Goal: Task Accomplishment & Management: Manage account settings

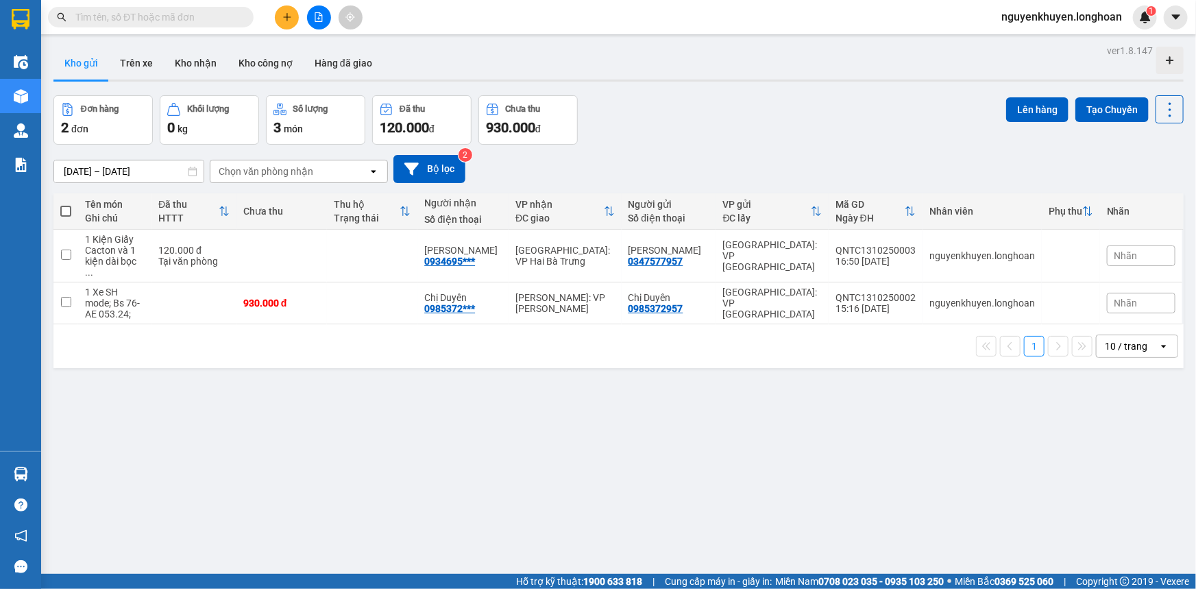
click at [78, 474] on div "ver 1.8.147 Kho gửi Trên xe Kho nhận Kho công nợ Hàng đã giao Đơn hàng 2 đơn Kh…" at bounding box center [618, 335] width 1141 height 589
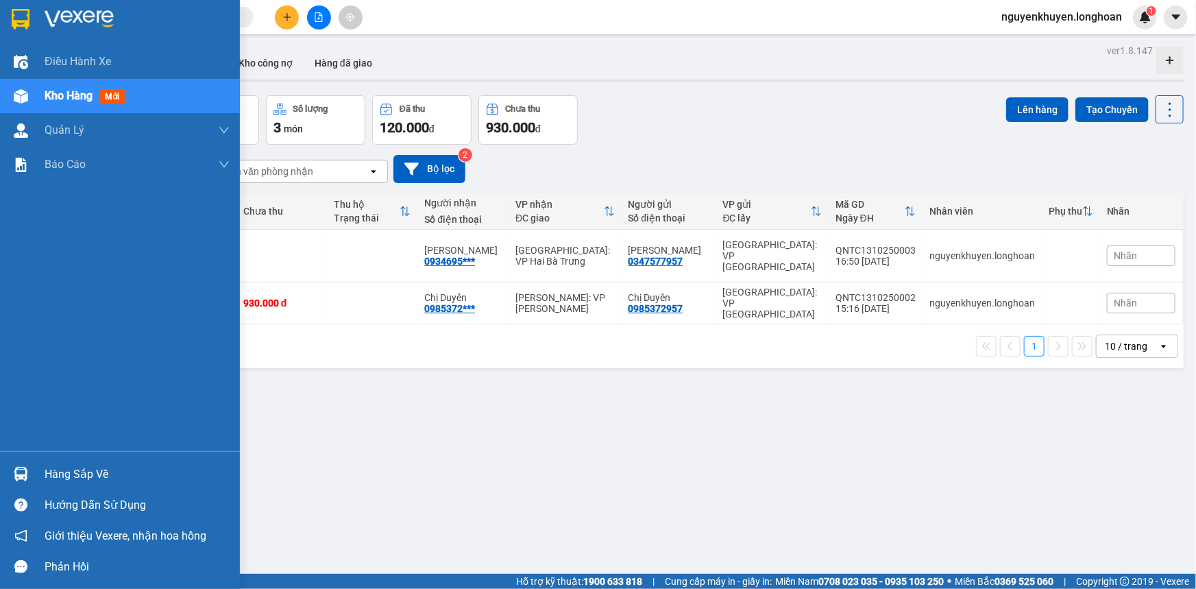
click at [76, 474] on div "Hàng sắp về" at bounding box center [137, 474] width 185 height 21
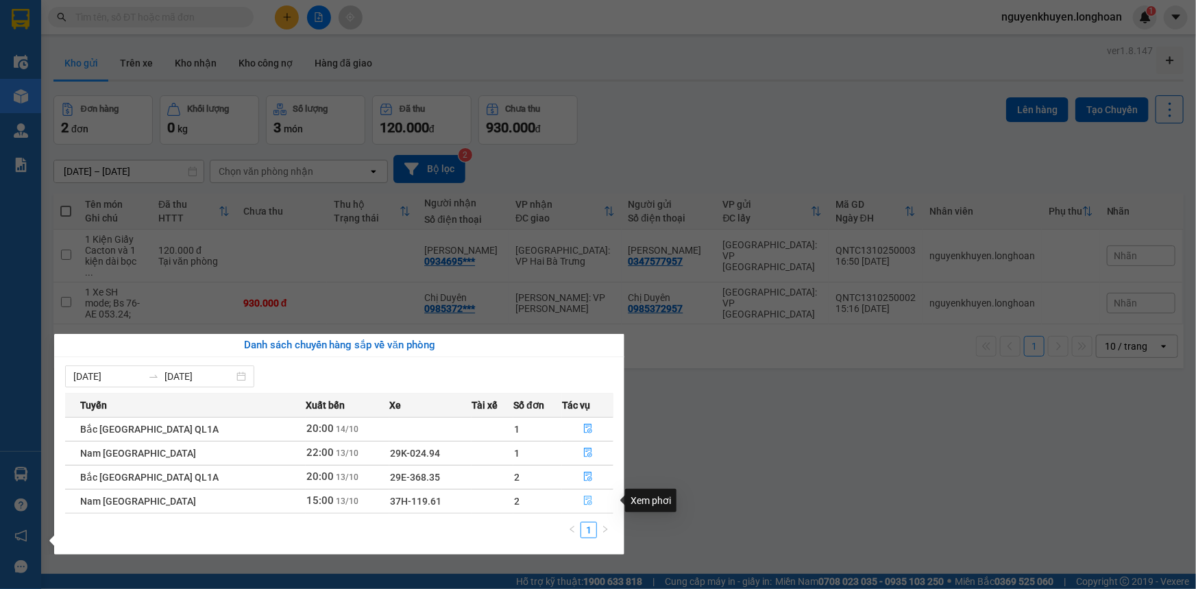
click at [583, 504] on icon "file-done" at bounding box center [588, 500] width 10 height 10
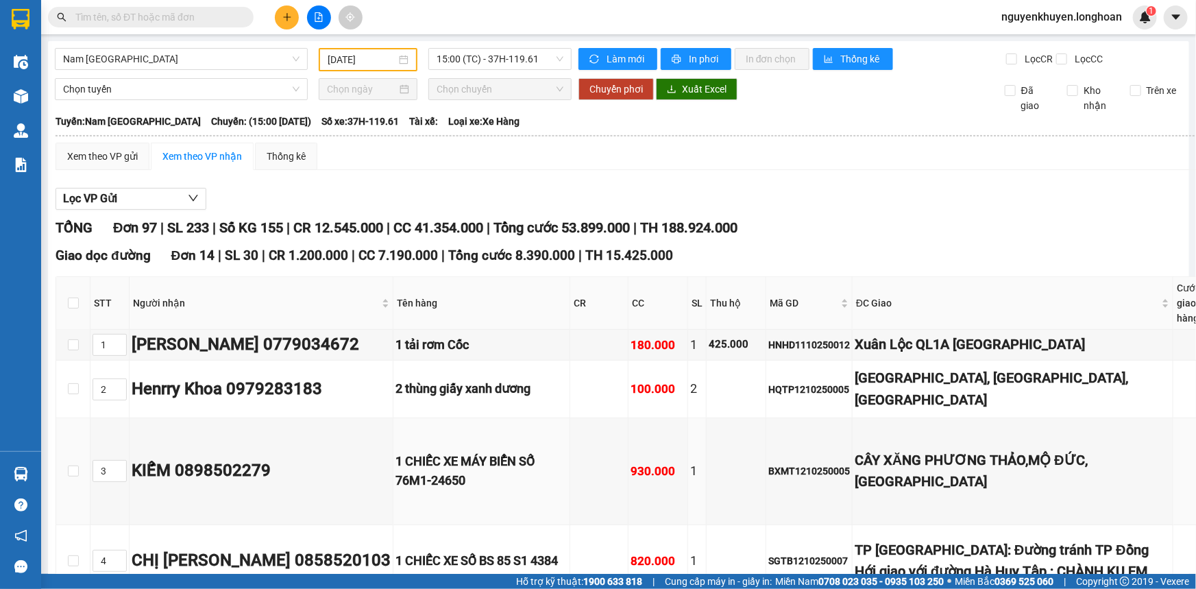
type input "[DATE]"
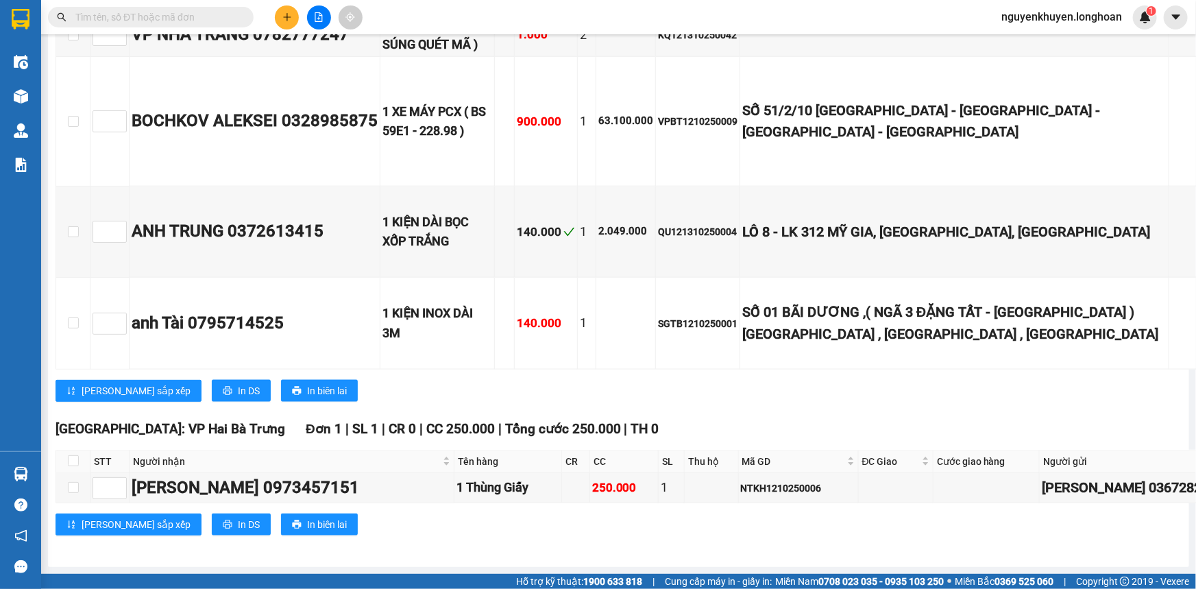
scroll to position [9843, 0]
checkbox input "true"
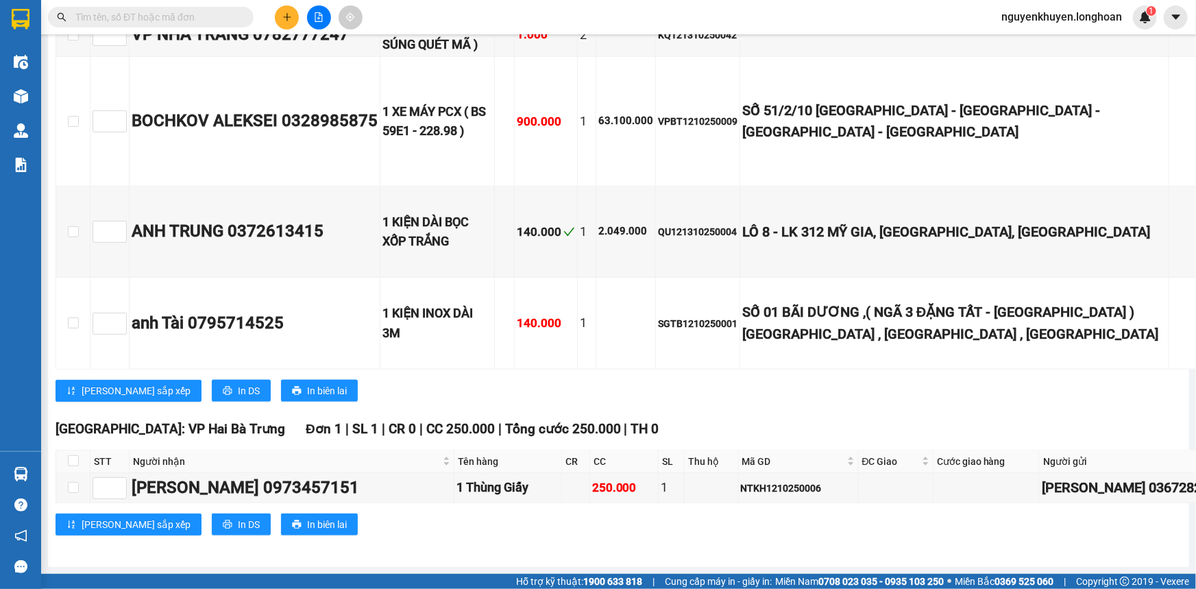
checkbox input "true"
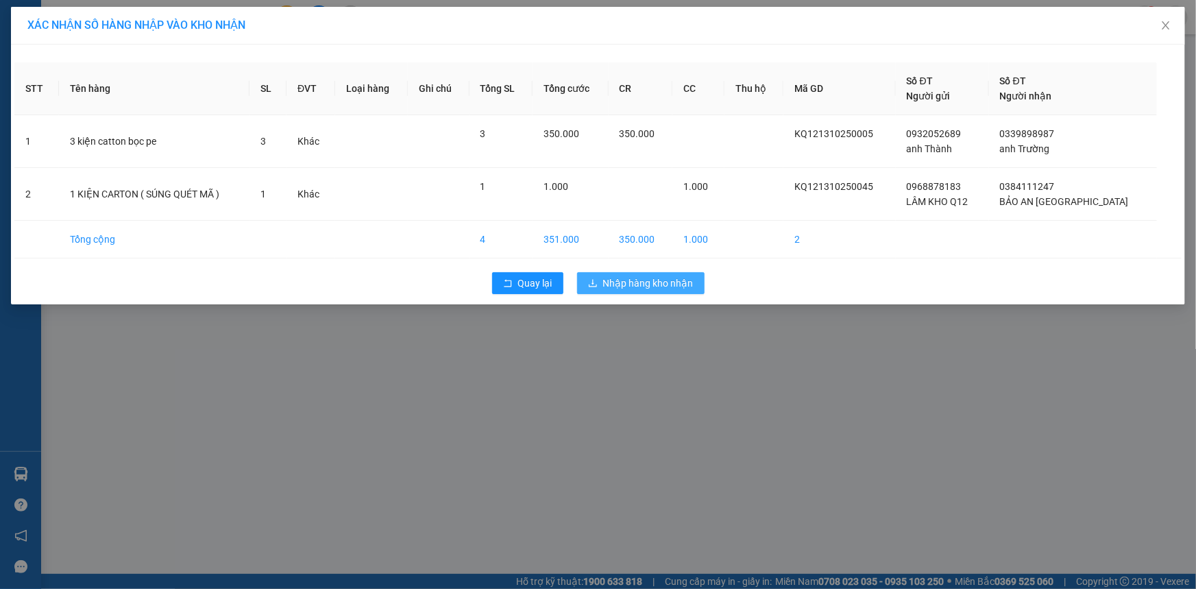
click at [643, 286] on span "Nhập hàng kho nhận" at bounding box center [648, 282] width 90 height 15
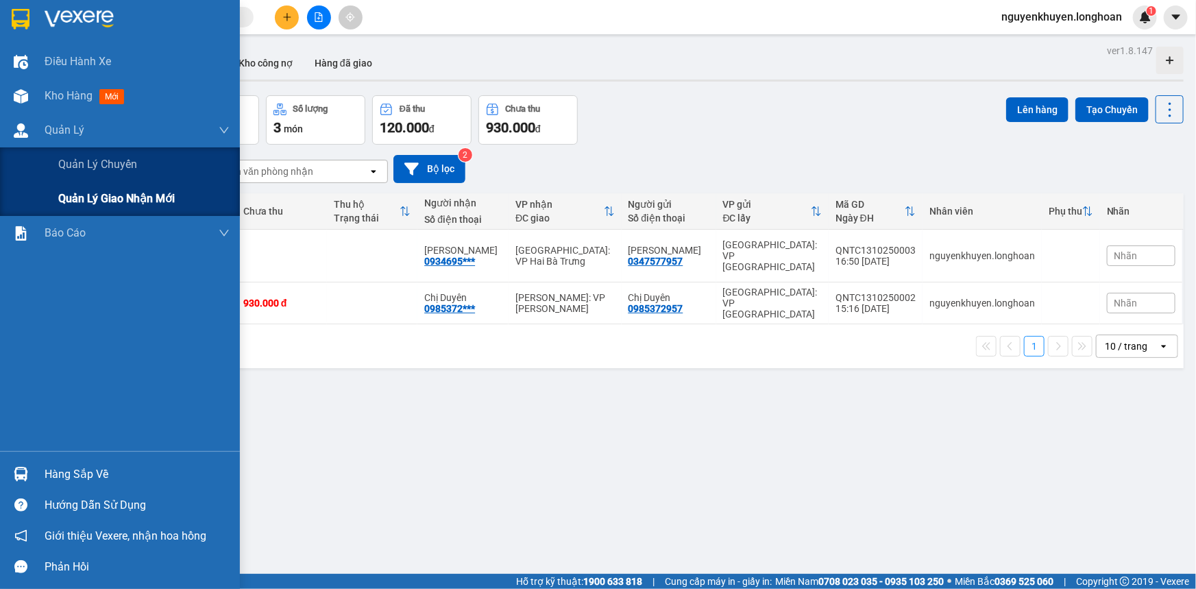
click at [81, 197] on span "Quản lý giao nhận mới" at bounding box center [116, 198] width 116 height 17
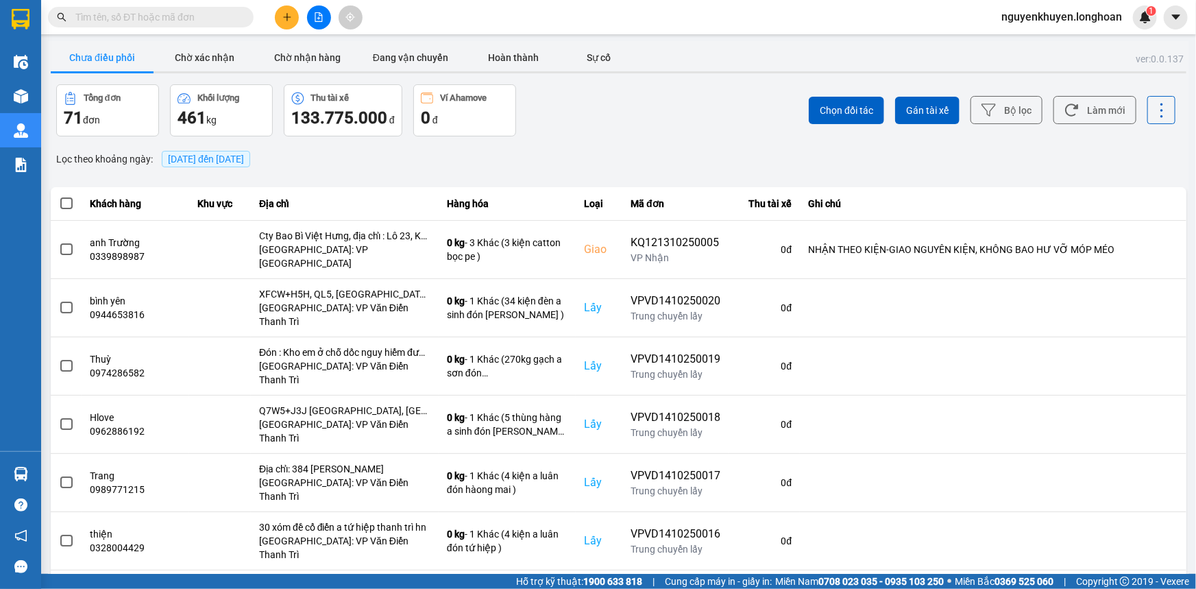
click at [238, 163] on span "[DATE] đến [DATE]" at bounding box center [206, 159] width 76 height 11
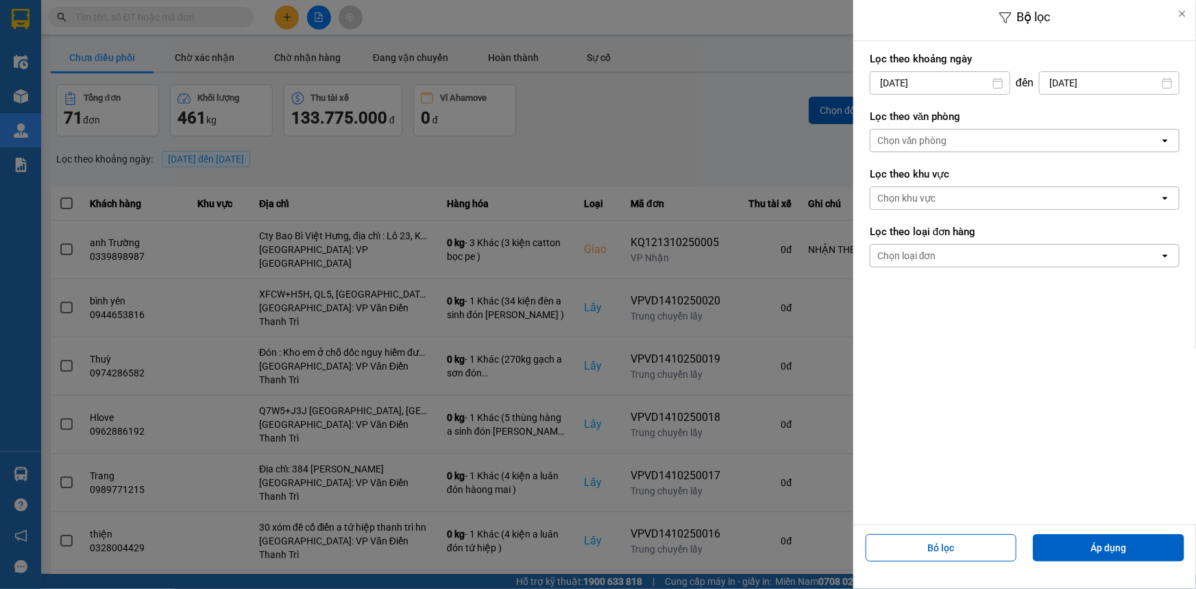
click at [954, 145] on div "Chọn văn phòng" at bounding box center [1014, 141] width 289 height 22
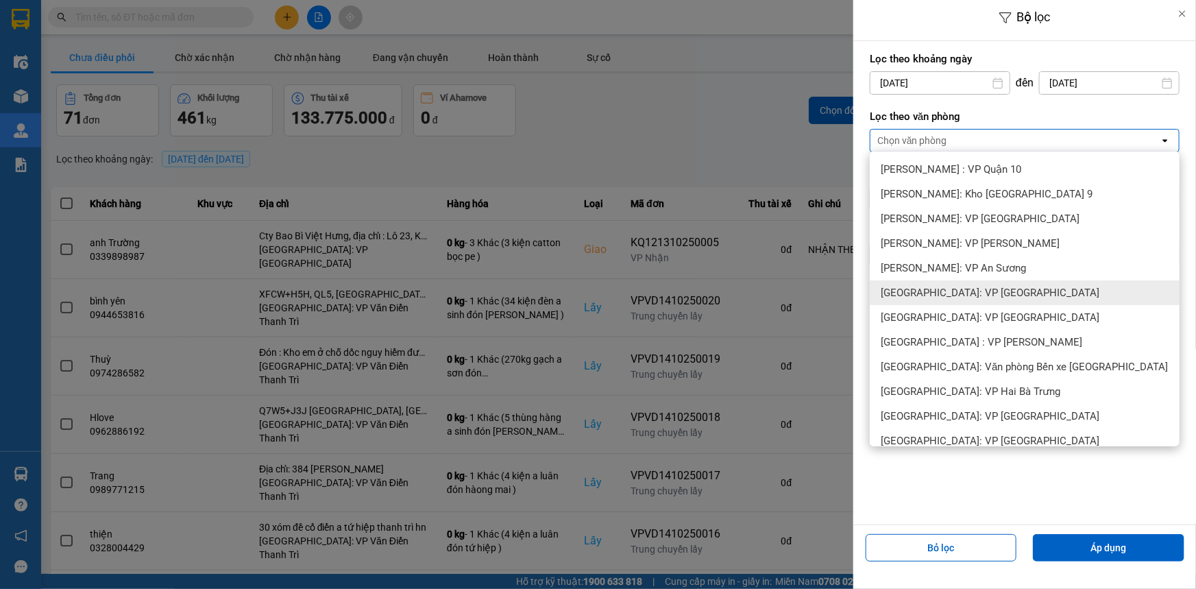
click at [1006, 294] on span "[GEOGRAPHIC_DATA]: VP [GEOGRAPHIC_DATA]" at bounding box center [990, 293] width 219 height 14
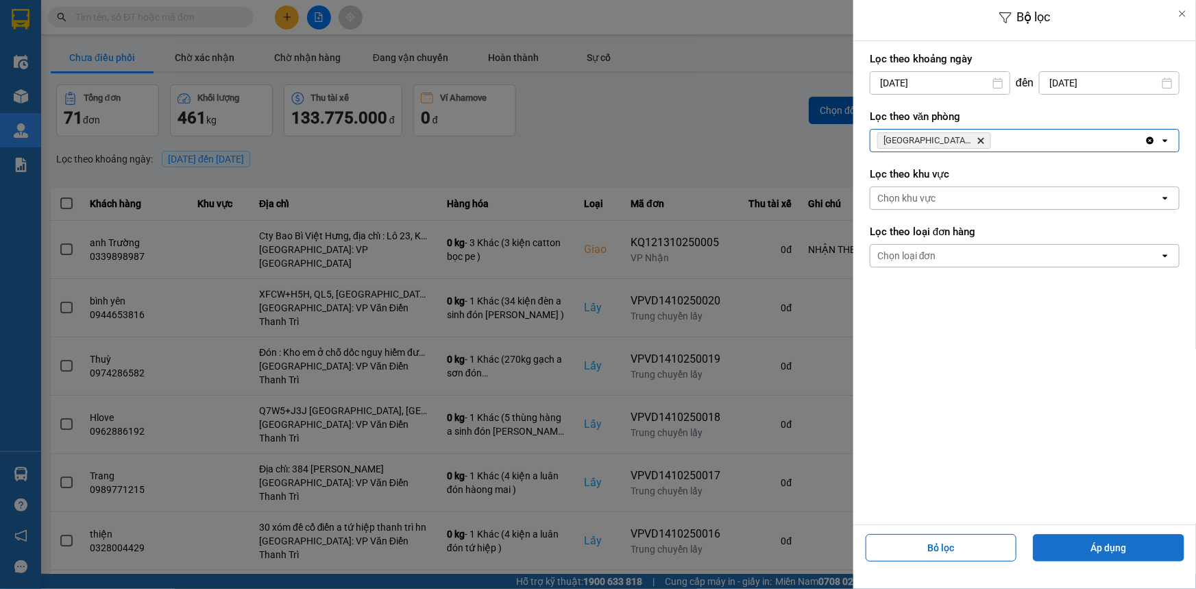
click at [1099, 544] on button "Áp dụng" at bounding box center [1108, 547] width 151 height 27
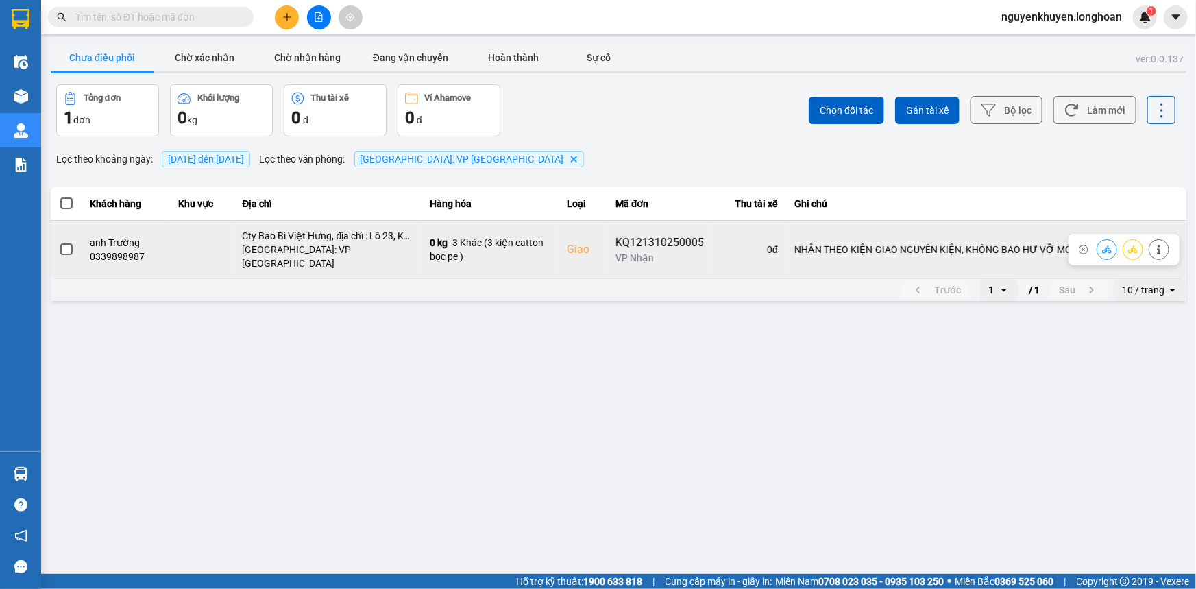
click at [66, 247] on span at bounding box center [66, 249] width 12 height 12
click at [59, 242] on input "checkbox" at bounding box center [59, 242] width 0 height 0
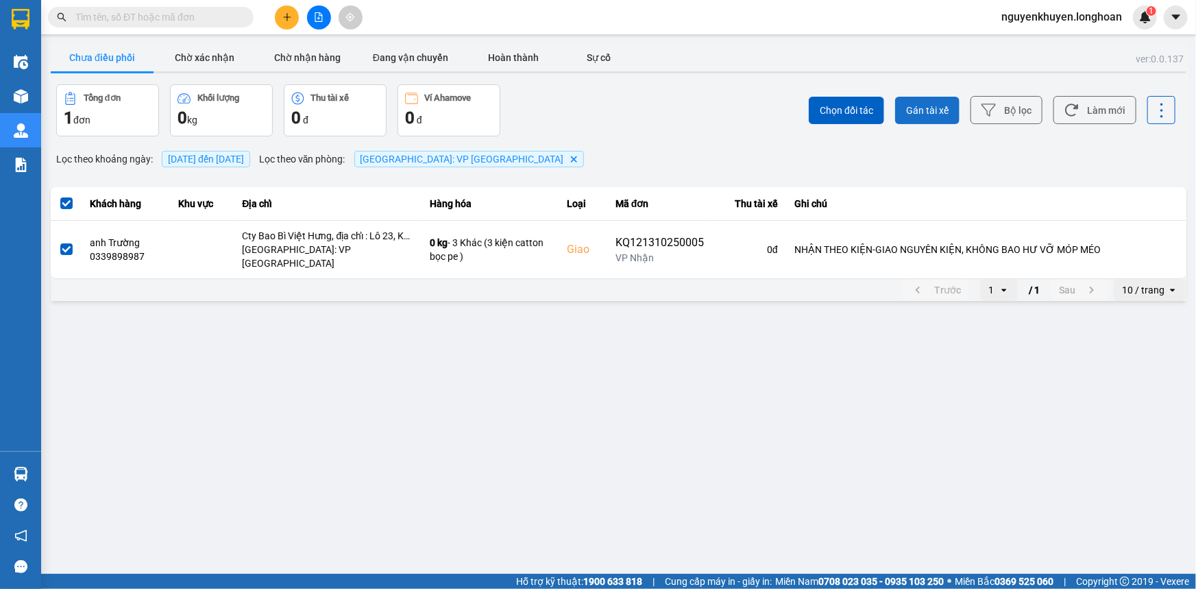
click at [929, 110] on span "Gán tài xế" at bounding box center [927, 110] width 42 height 14
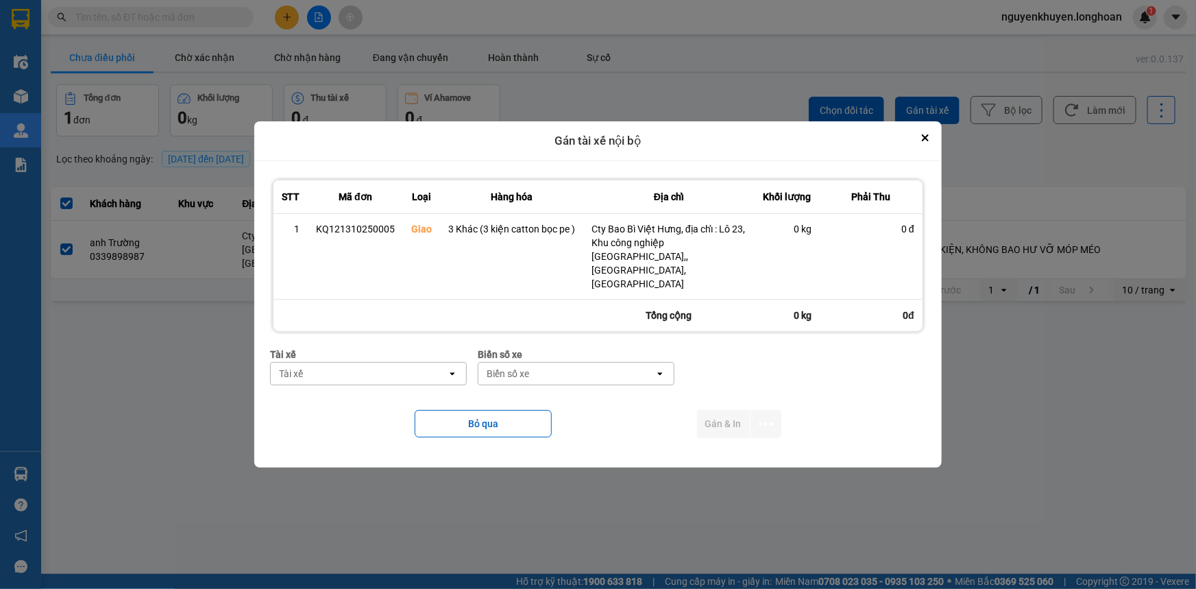
click at [350, 363] on div "Tài xế" at bounding box center [359, 374] width 176 height 22
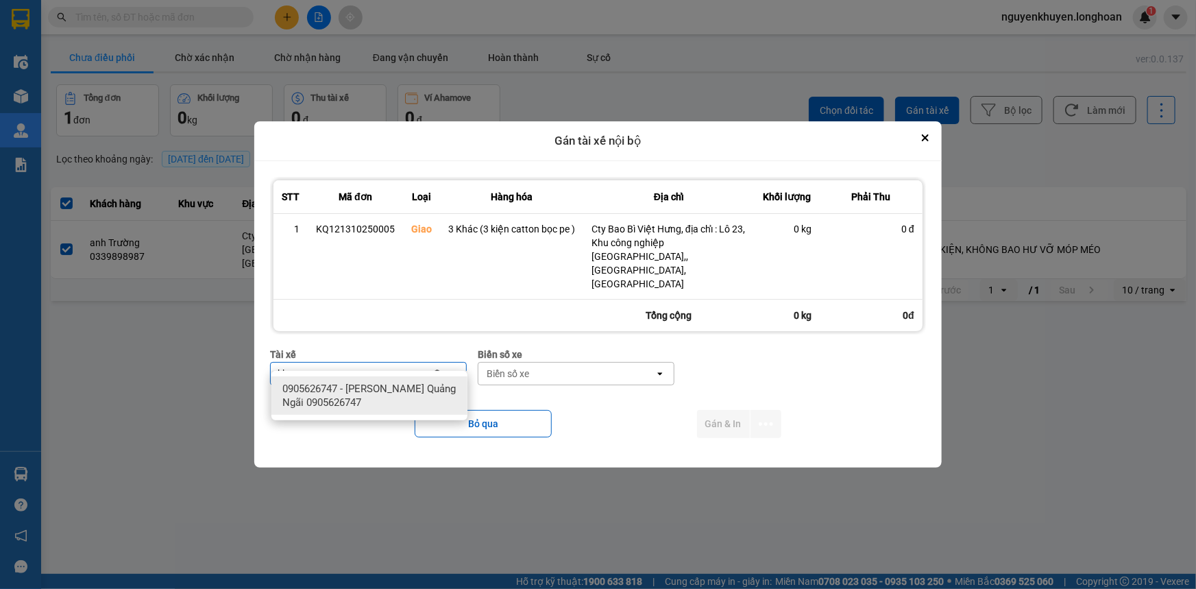
type input "khuy"
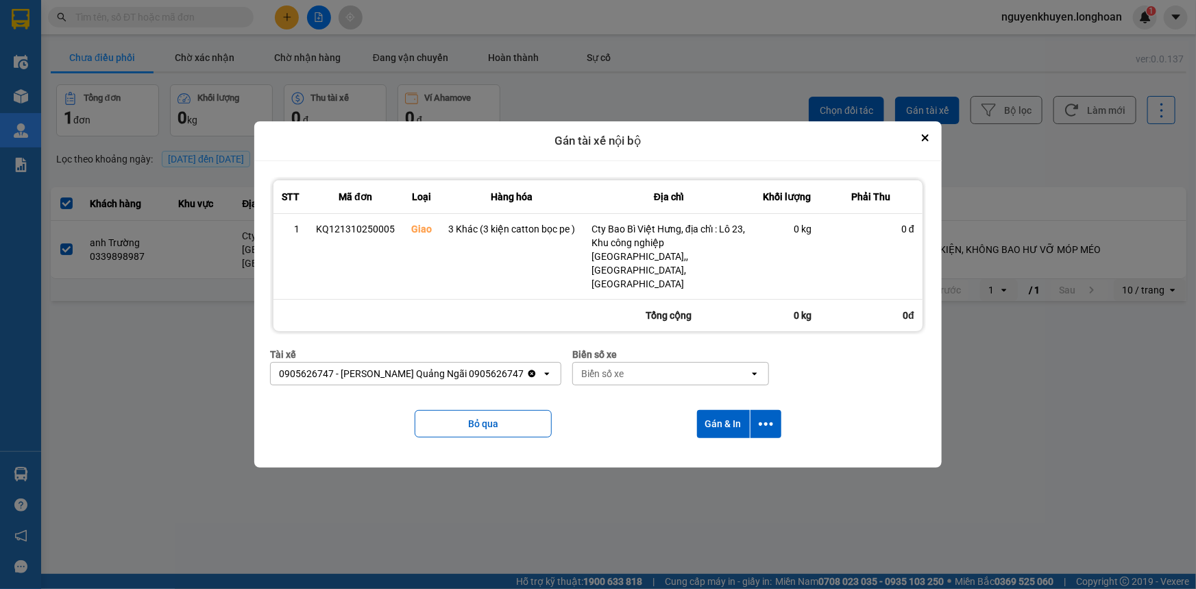
click at [609, 367] on div "Biển số xe" at bounding box center [602, 374] width 42 height 14
type input "92"
click at [676, 391] on div "29E-097.92" at bounding box center [663, 388] width 196 height 25
click at [720, 417] on button "Gán & In" at bounding box center [723, 424] width 53 height 28
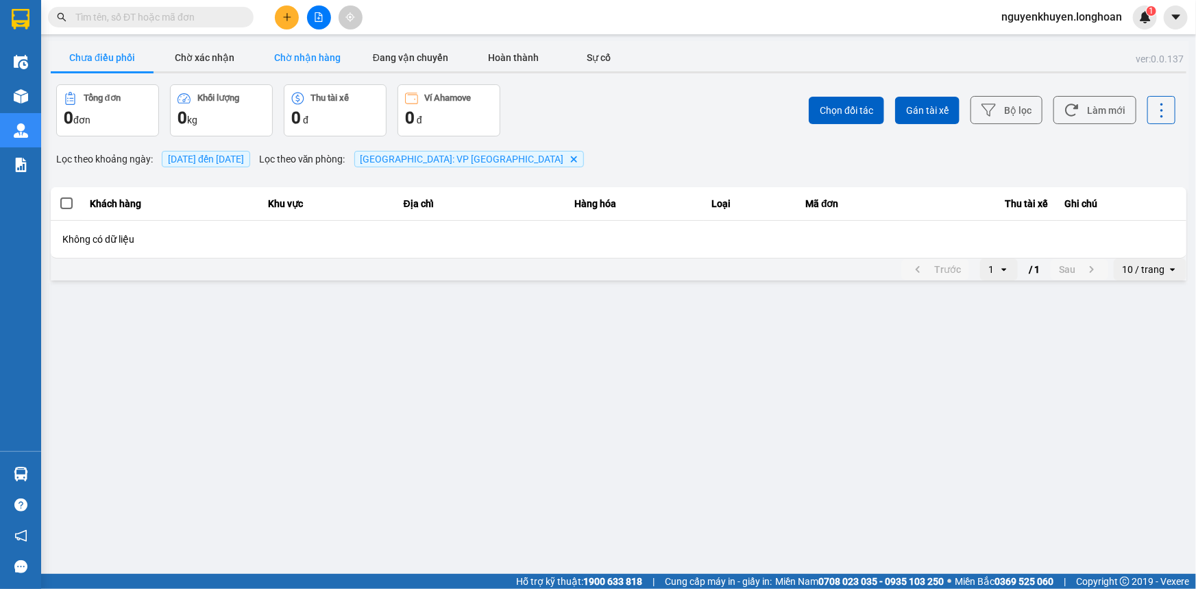
click at [301, 55] on button "Chờ nhận hàng" at bounding box center [307, 57] width 103 height 27
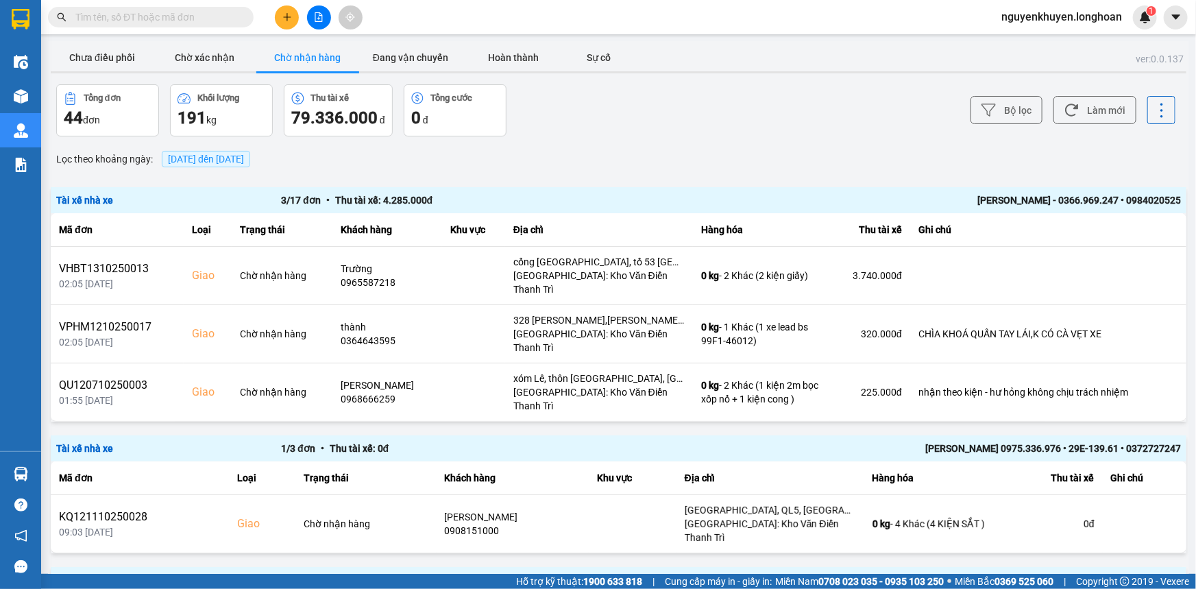
click at [228, 160] on span "[DATE] đến [DATE]" at bounding box center [206, 159] width 76 height 11
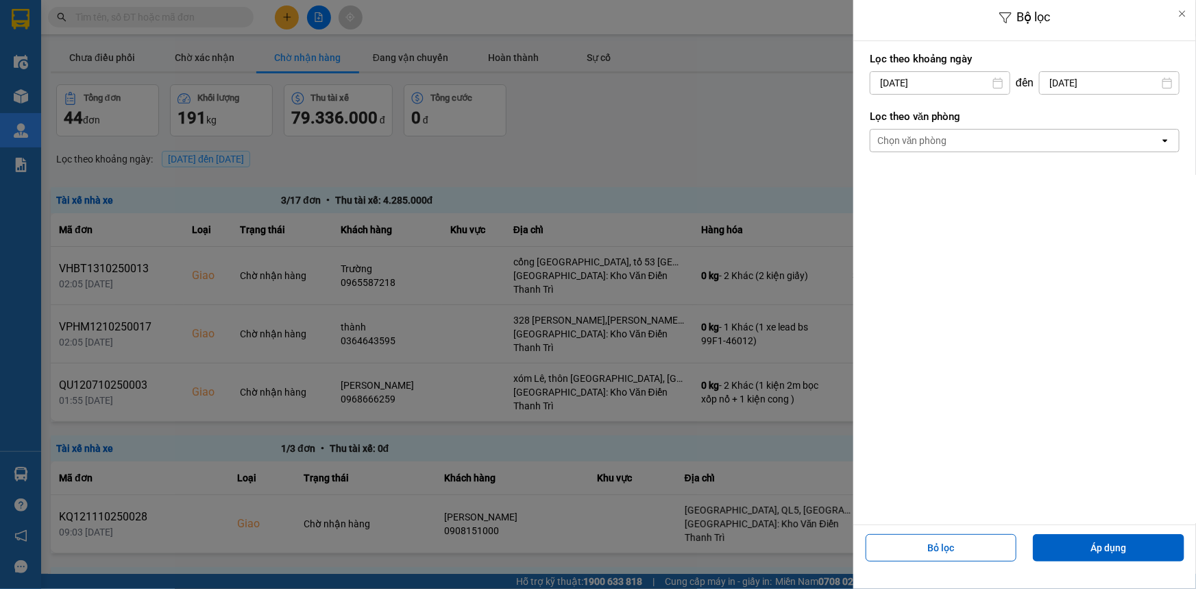
click at [1010, 138] on div "Chọn văn phòng" at bounding box center [1014, 141] width 289 height 22
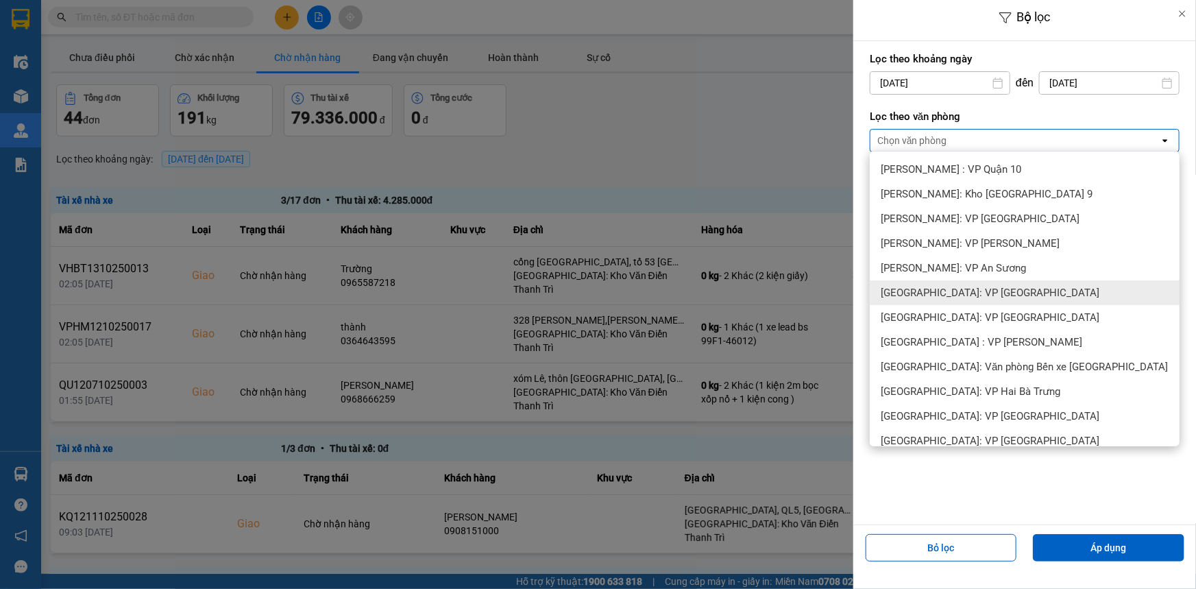
click at [973, 294] on span "[GEOGRAPHIC_DATA]: VP [GEOGRAPHIC_DATA]" at bounding box center [990, 293] width 219 height 14
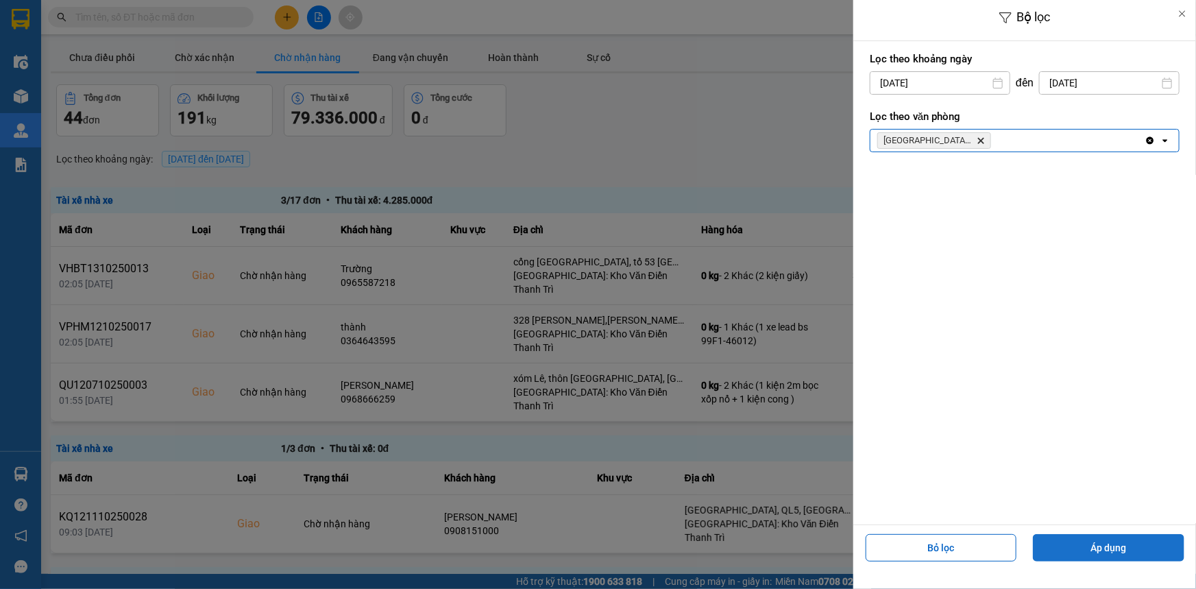
drag, startPoint x: 1082, startPoint y: 543, endPoint x: 1024, endPoint y: 410, distance: 144.2
click at [1083, 541] on button "Áp dụng" at bounding box center [1108, 547] width 151 height 27
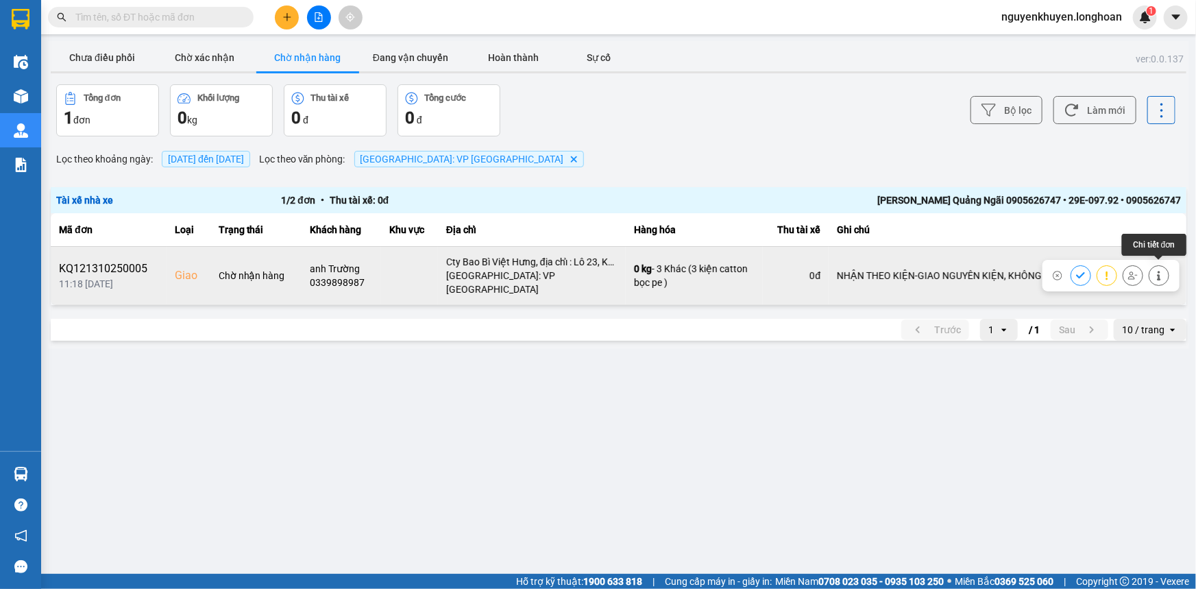
click at [1165, 273] on button at bounding box center [1158, 275] width 19 height 24
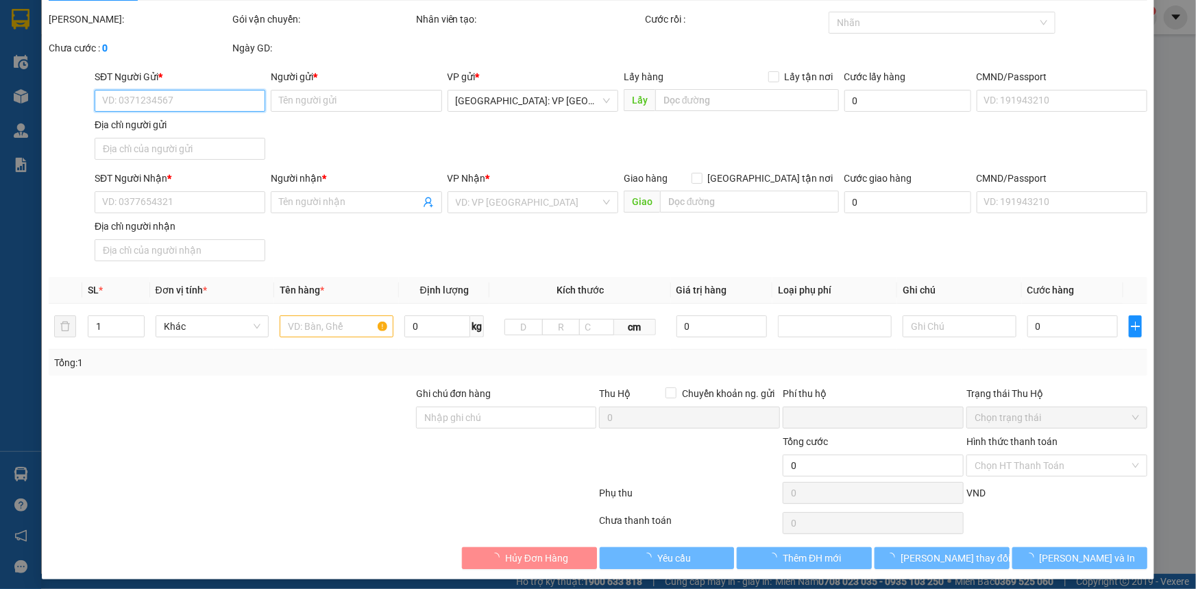
scroll to position [43, 0]
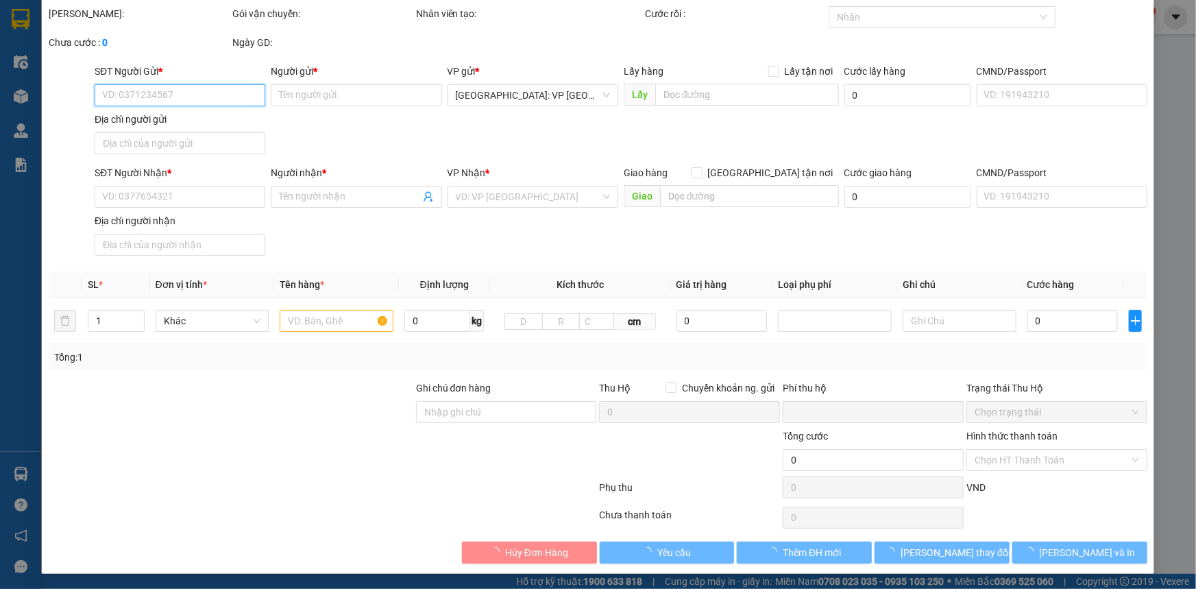
type input "0932052689"
type input "anh Thành"
type input "0339898987"
type input "anh Trường"
checkbox input "true"
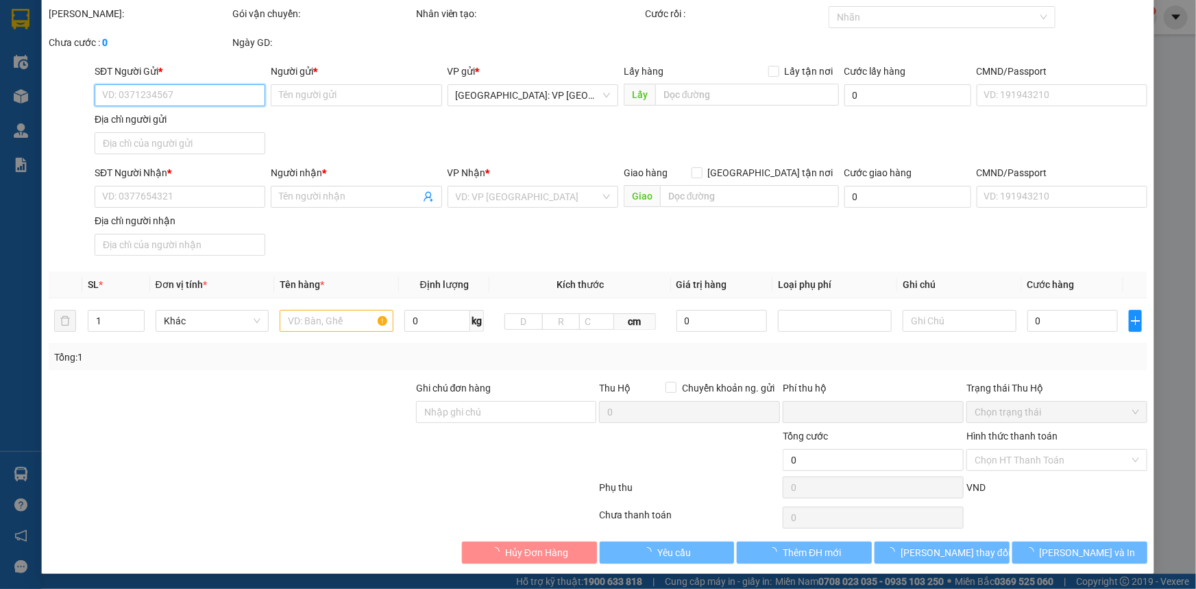
type input "Cty Bao Bì Việt Hưng, địa chỉ : Lô 23, Khu công nghiệp [GEOGRAPHIC_DATA],, [GEO…"
type input "NHẬN THEO KIỆN-GIAO NGUYÊN KIỆN, KHÔNG BAO HƯ VỠ MÓP MÉO"
type input "0"
type input "350.000"
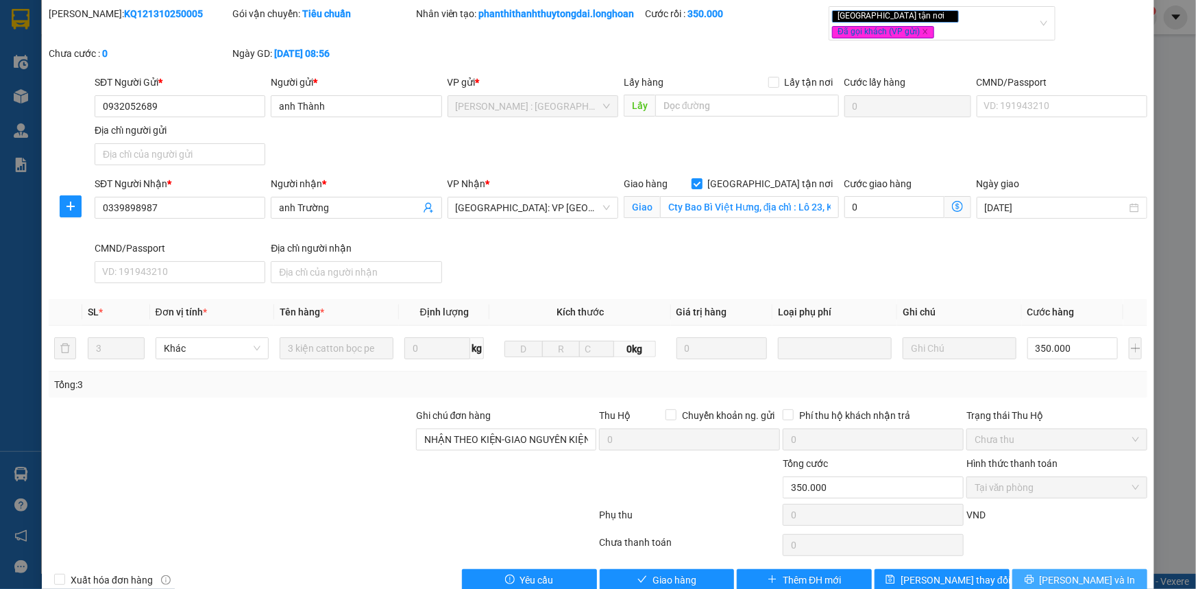
click at [1069, 581] on span "[PERSON_NAME] và In" at bounding box center [1088, 579] width 96 height 15
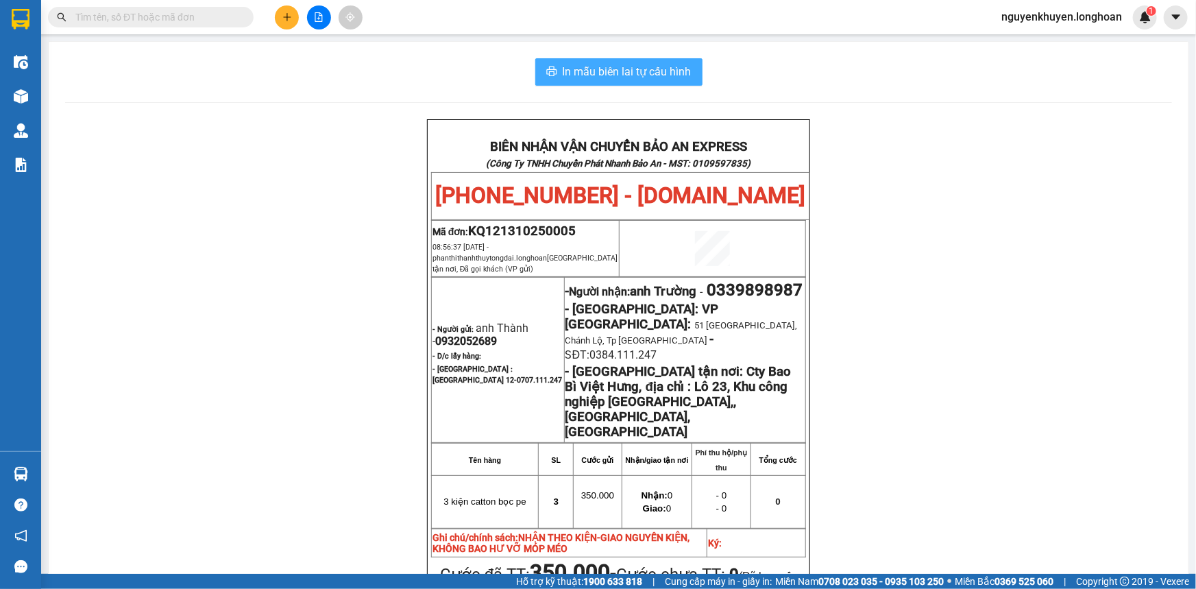
click at [616, 69] on span "In mẫu biên lai tự cấu hình" at bounding box center [627, 71] width 129 height 17
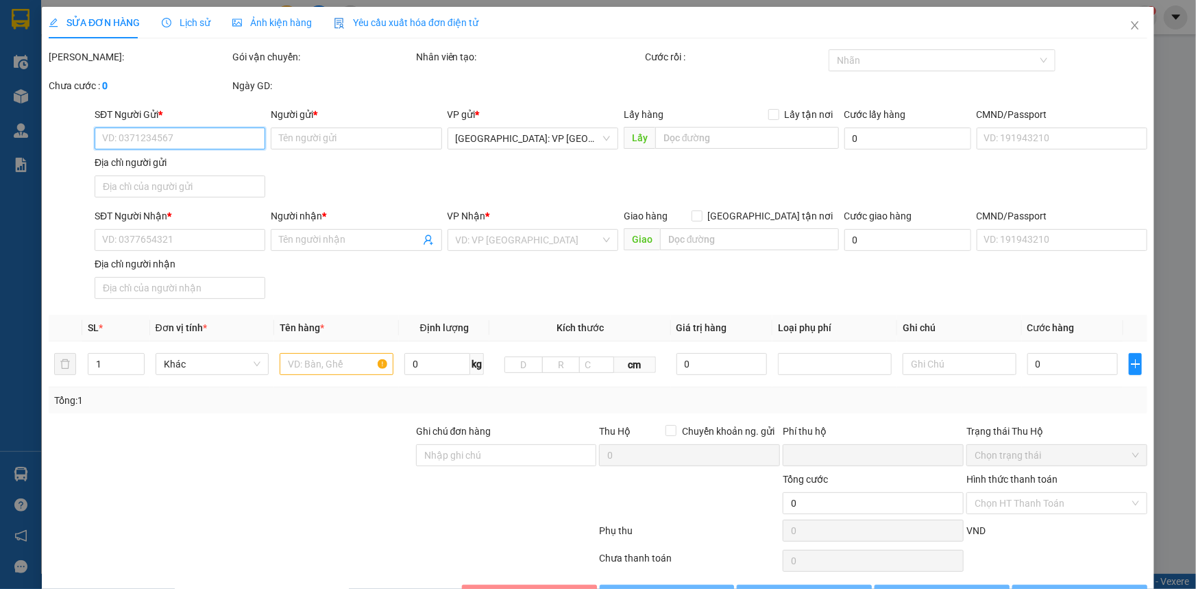
type input "0932052689"
type input "anh Thành"
type input "0339898987"
type input "anh Trường"
checkbox input "true"
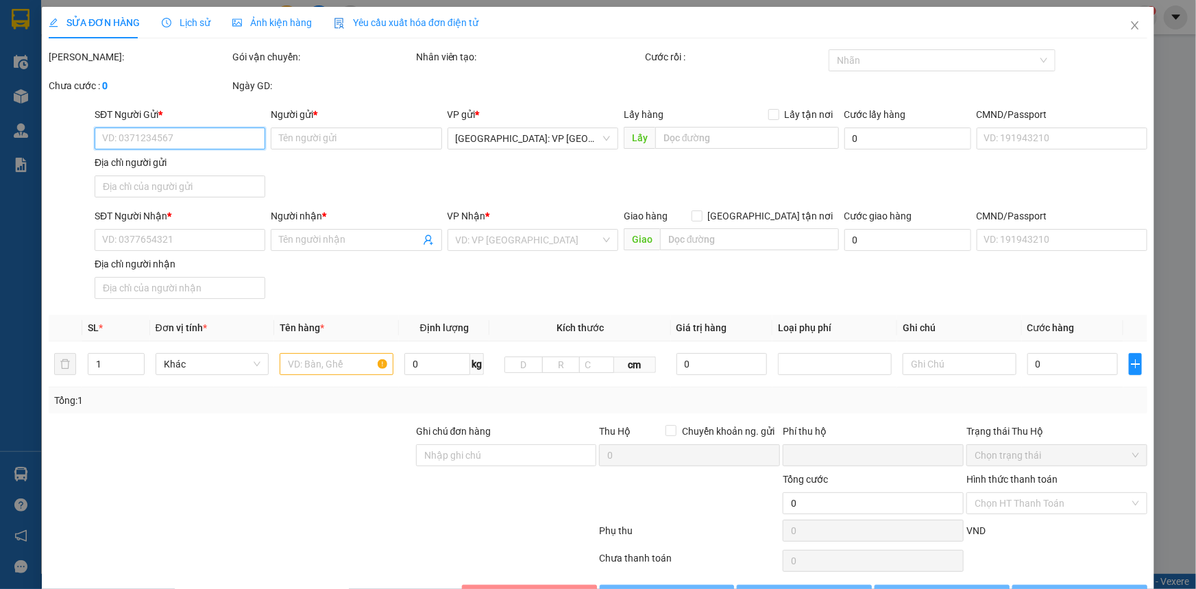
type input "Cty Bao Bì Việt Hưng, địa chỉ : Lô 23, Khu công nghiệp [GEOGRAPHIC_DATA],, [GEO…"
type input "NHẬN THEO KIỆN-GIAO NGUYÊN KIỆN, KHÔNG BAO HƯ VỠ MÓP MÉO"
type input "0"
type input "350.000"
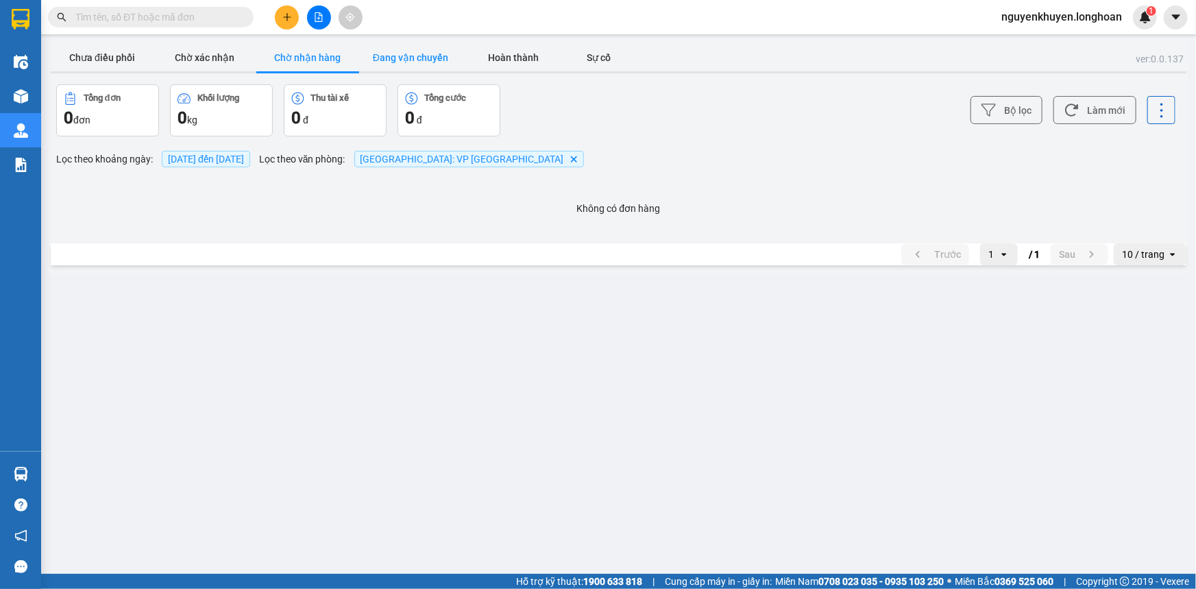
click at [393, 59] on button "Đang vận chuyển" at bounding box center [410, 57] width 103 height 27
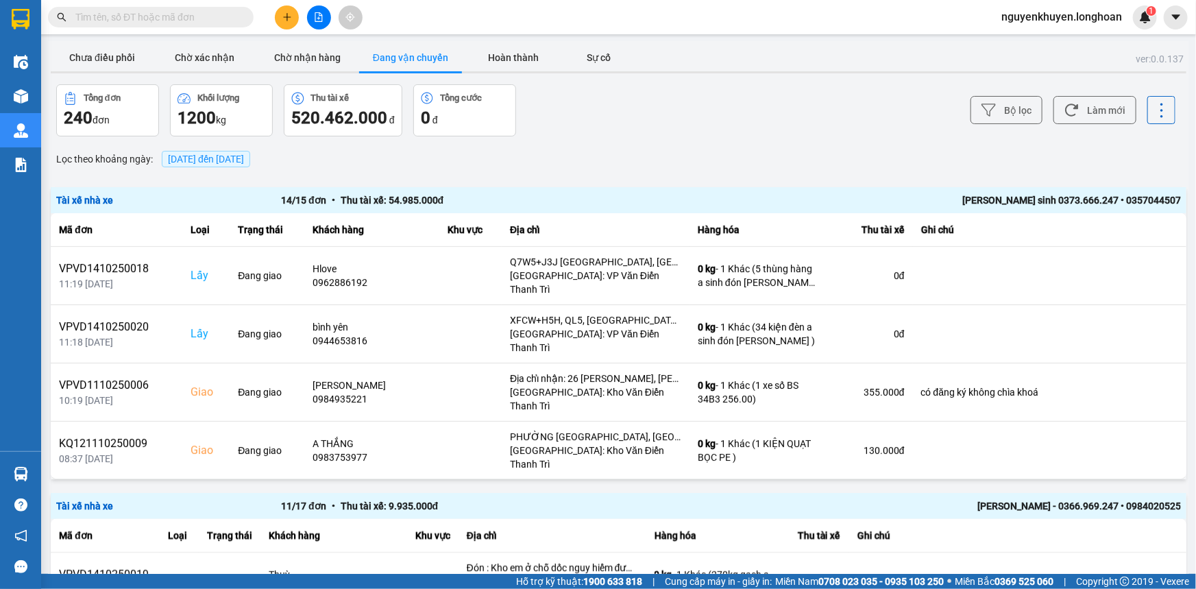
click at [244, 160] on span "[DATE] đến [DATE]" at bounding box center [206, 159] width 76 height 11
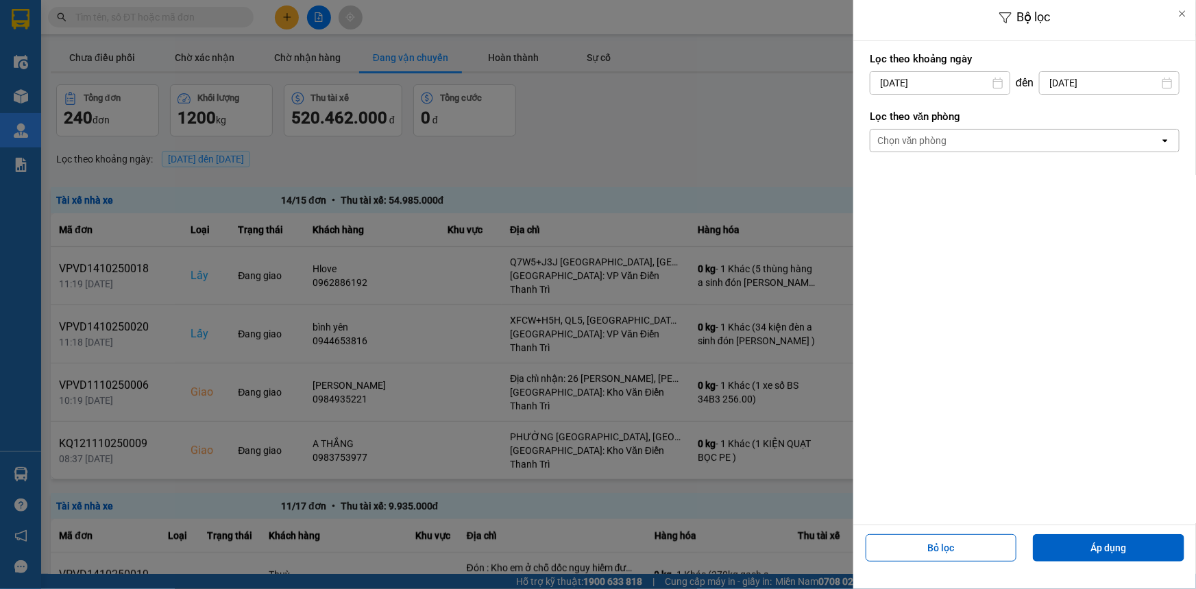
click at [1003, 137] on div "Chọn văn phòng" at bounding box center [1014, 141] width 289 height 22
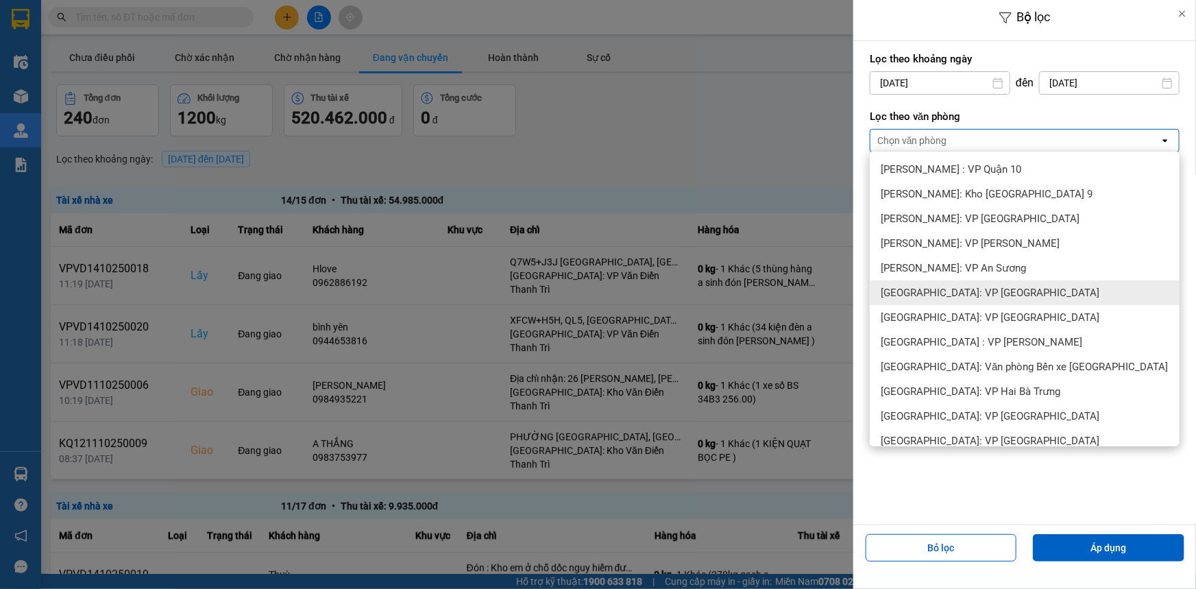
click at [983, 291] on span "[GEOGRAPHIC_DATA]: VP [GEOGRAPHIC_DATA]" at bounding box center [990, 293] width 219 height 14
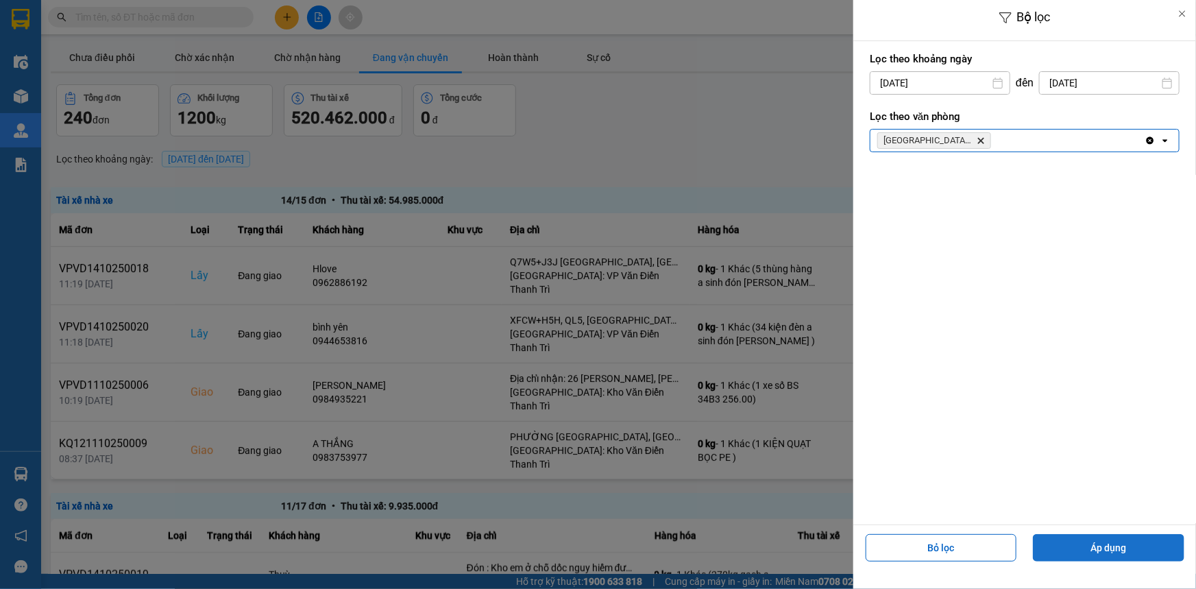
click at [1117, 548] on button "Áp dụng" at bounding box center [1108, 547] width 151 height 27
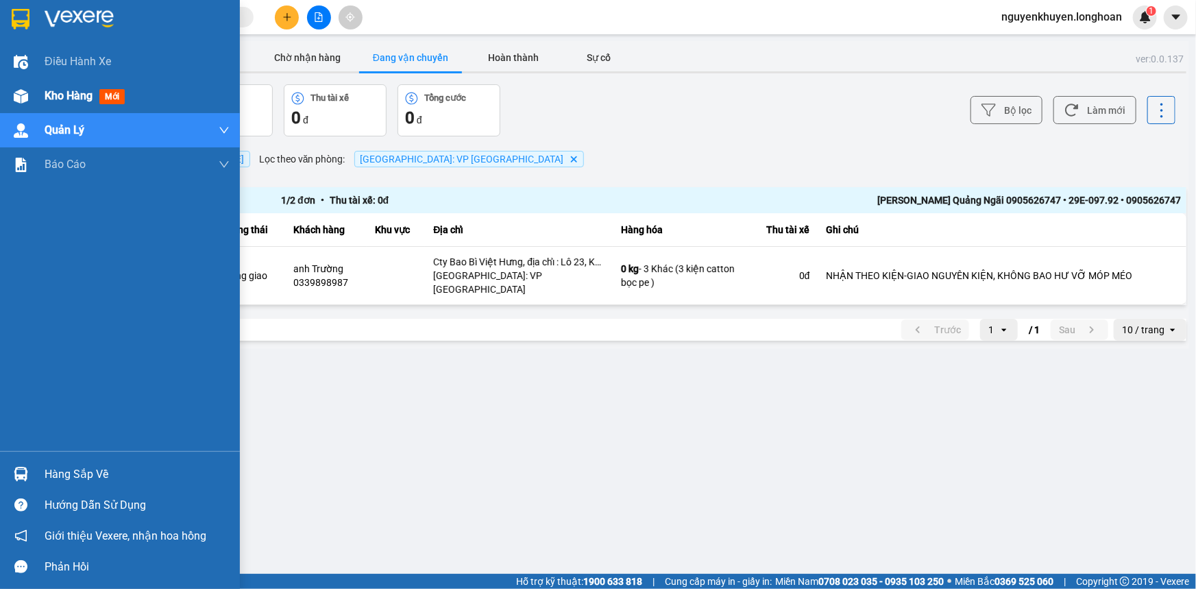
click at [58, 100] on span "Kho hàng" at bounding box center [69, 95] width 48 height 13
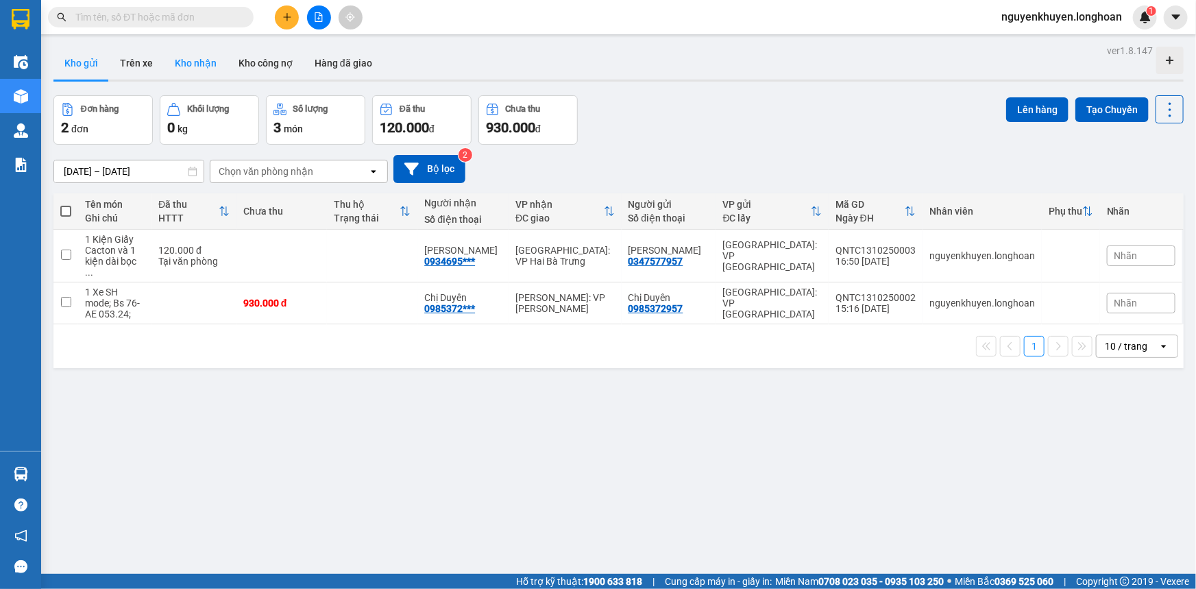
click at [192, 62] on button "Kho nhận" at bounding box center [196, 63] width 64 height 33
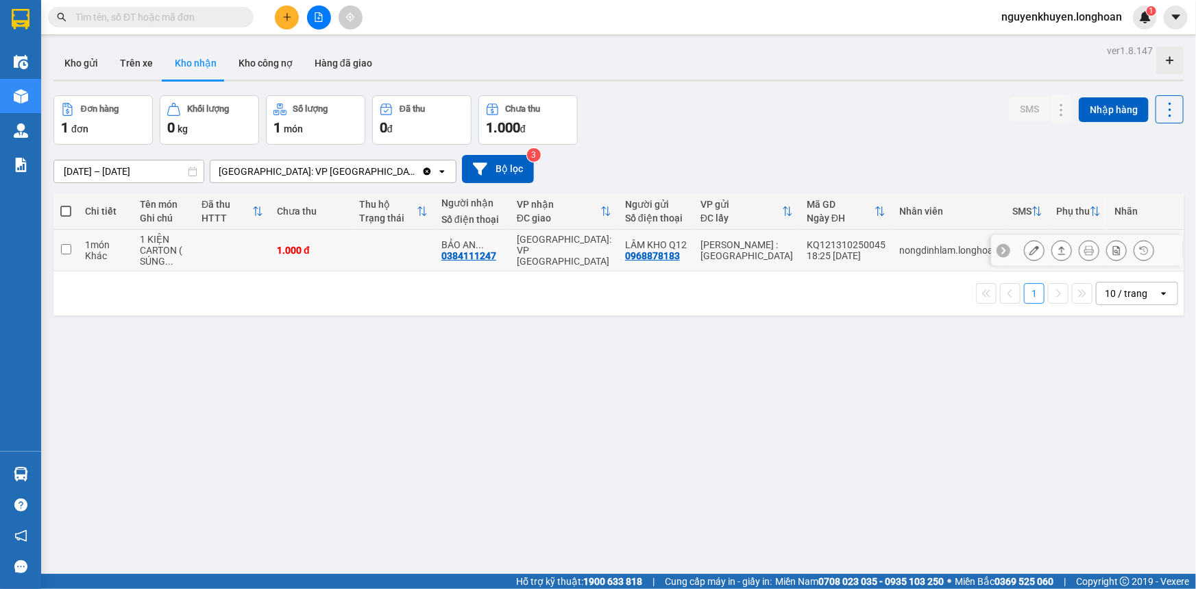
click at [64, 249] on input "checkbox" at bounding box center [66, 249] width 10 height 10
checkbox input "true"
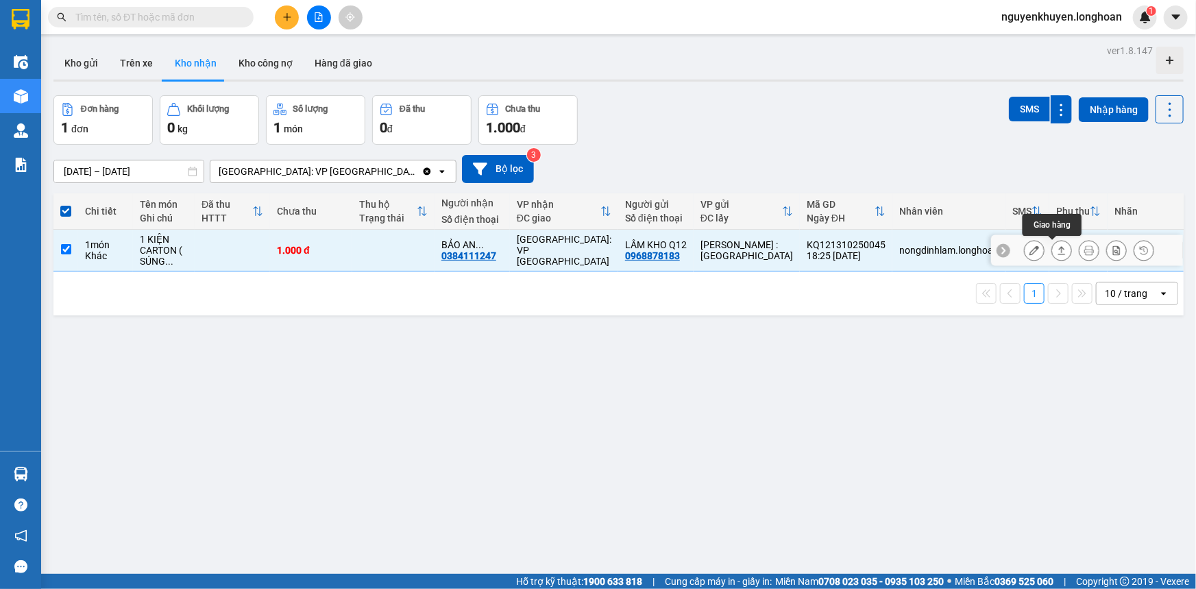
click at [1057, 252] on icon at bounding box center [1062, 250] width 10 height 10
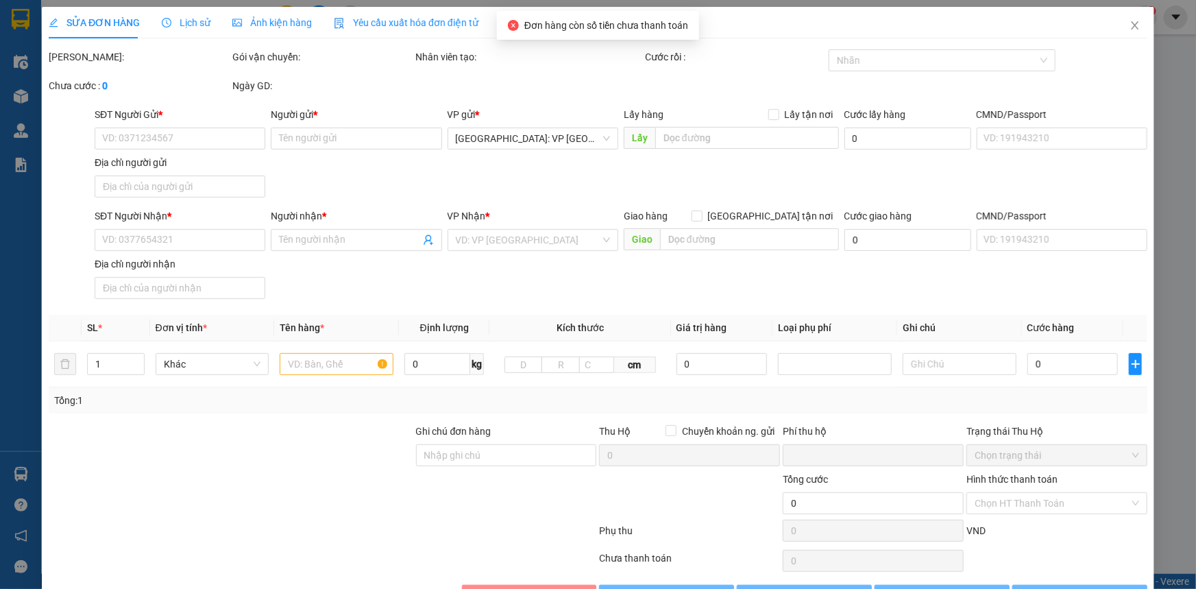
type input "0968878183"
type input "LÂM KHO Q12"
type input "0384111247"
type input "BẢO AN [GEOGRAPHIC_DATA]"
type input "0"
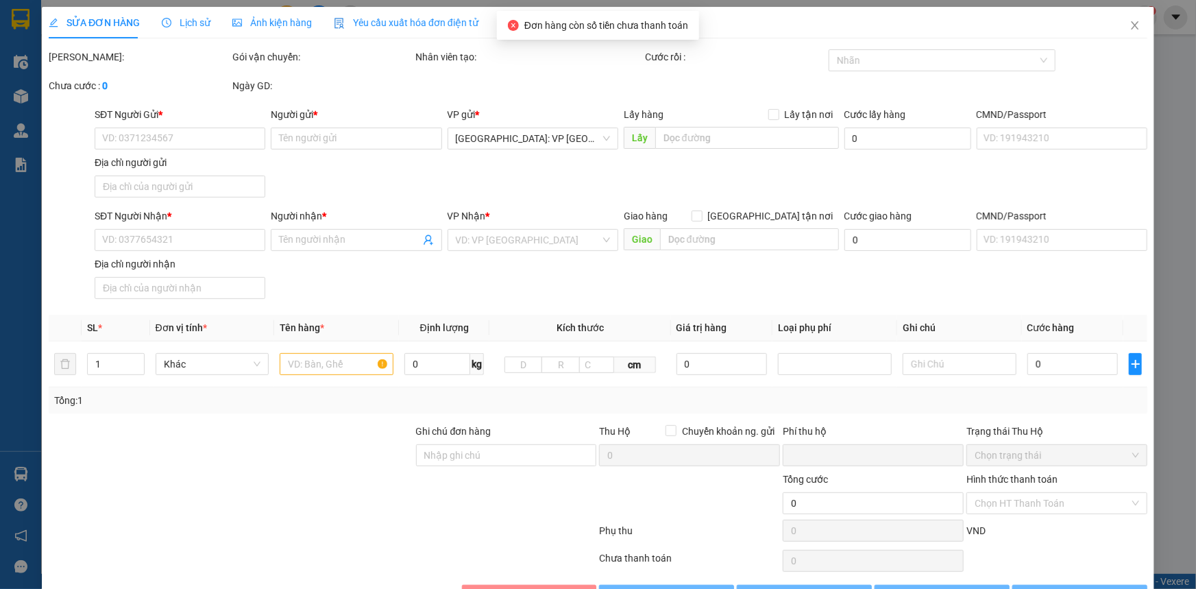
type input "1.000"
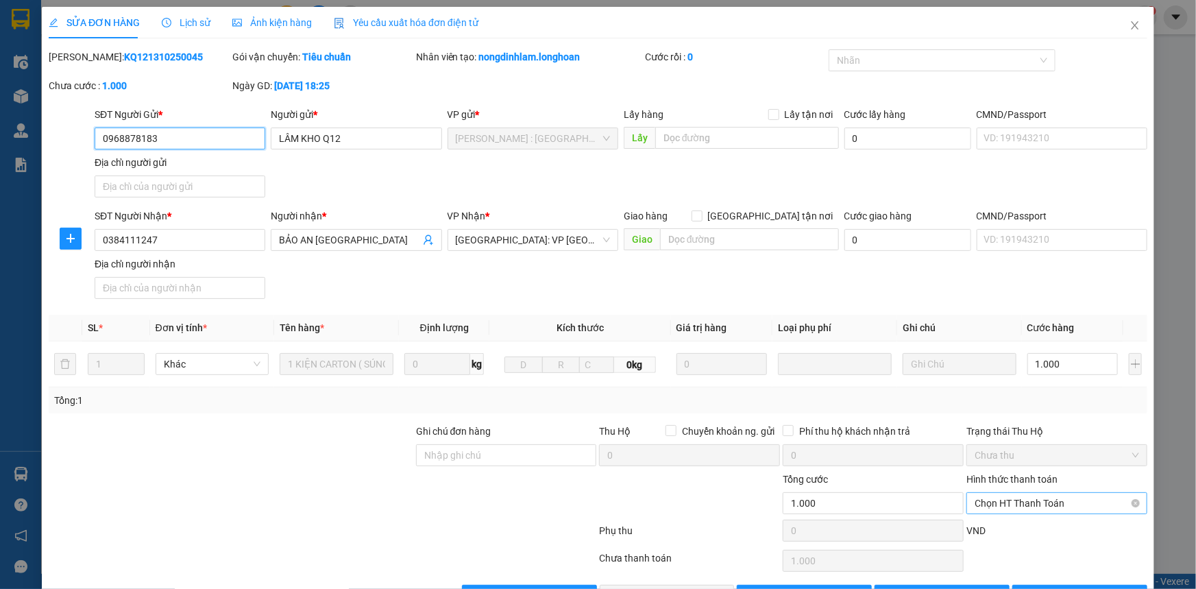
click at [1011, 504] on span "Chọn HT Thanh Toán" at bounding box center [1056, 503] width 164 height 21
click at [1025, 534] on div "Tại văn phòng" at bounding box center [1048, 529] width 163 height 15
type input "0"
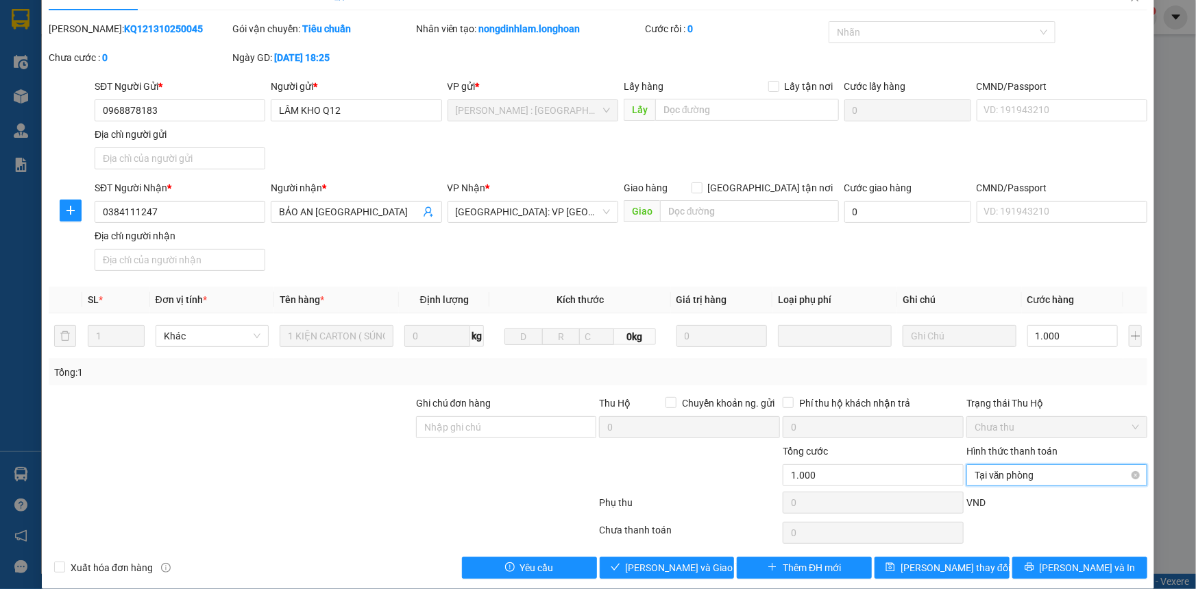
scroll to position [43, 0]
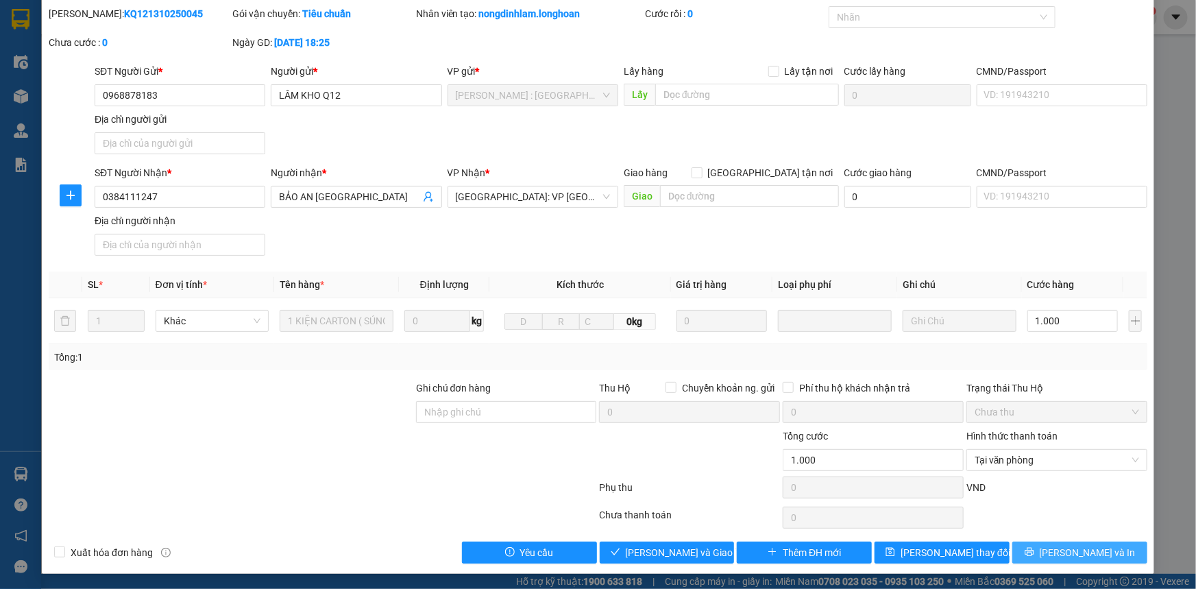
click at [1077, 552] on span "[PERSON_NAME] và In" at bounding box center [1088, 552] width 96 height 15
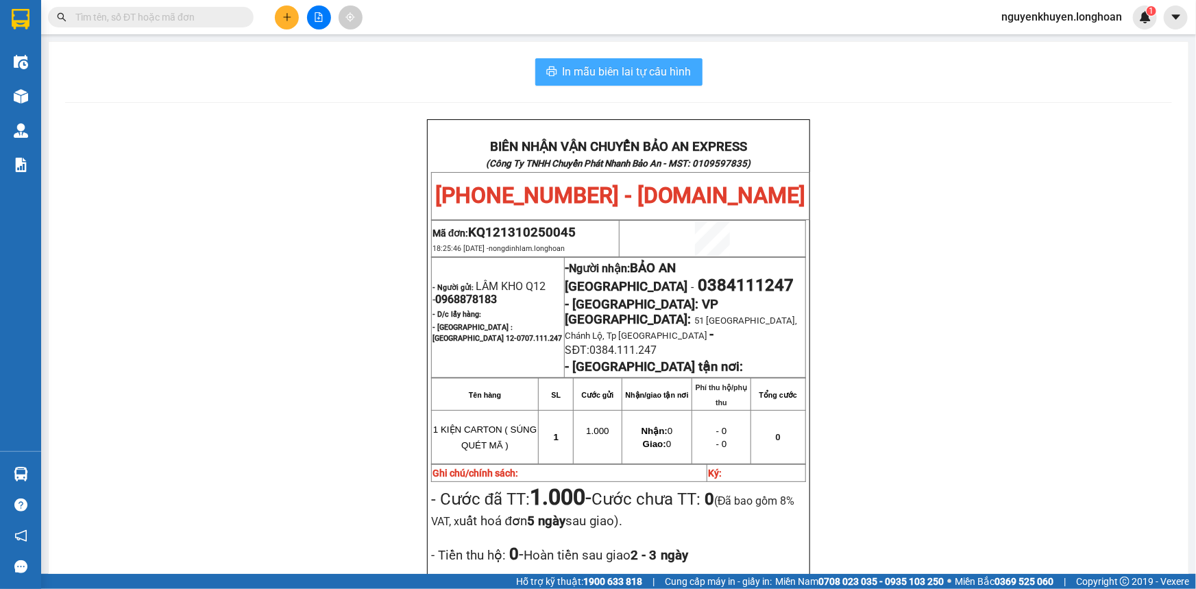
click at [641, 69] on span "In mẫu biên lai tự cấu hình" at bounding box center [627, 71] width 129 height 17
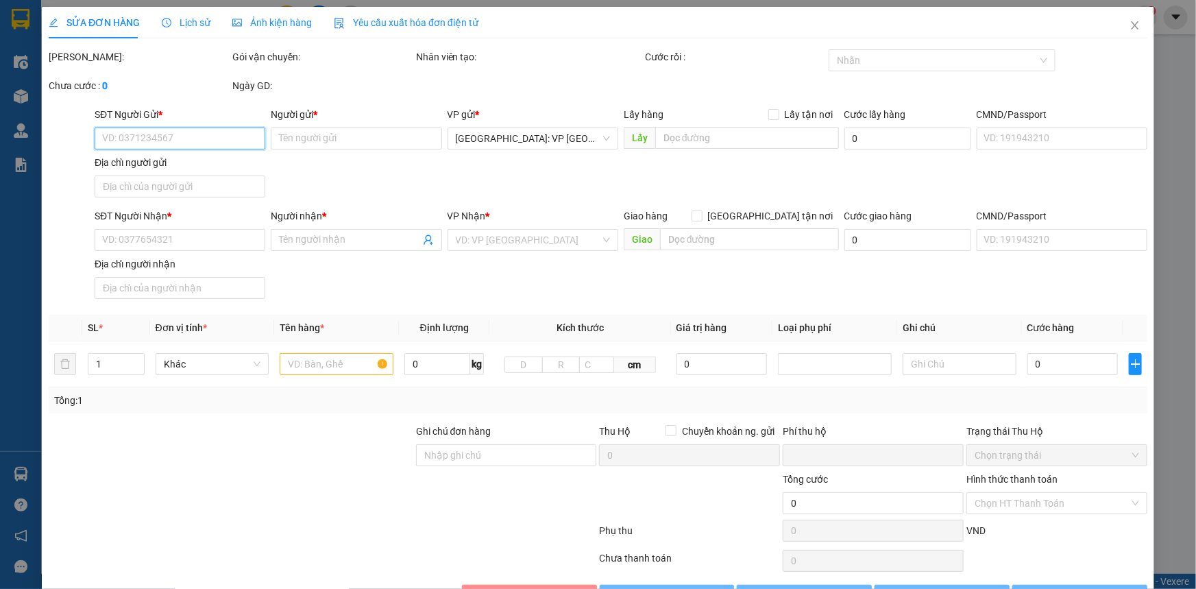
type input "0968878183"
type input "LÂM KHO Q12"
type input "0384111247"
type input "BẢO AN [GEOGRAPHIC_DATA]"
type input "0"
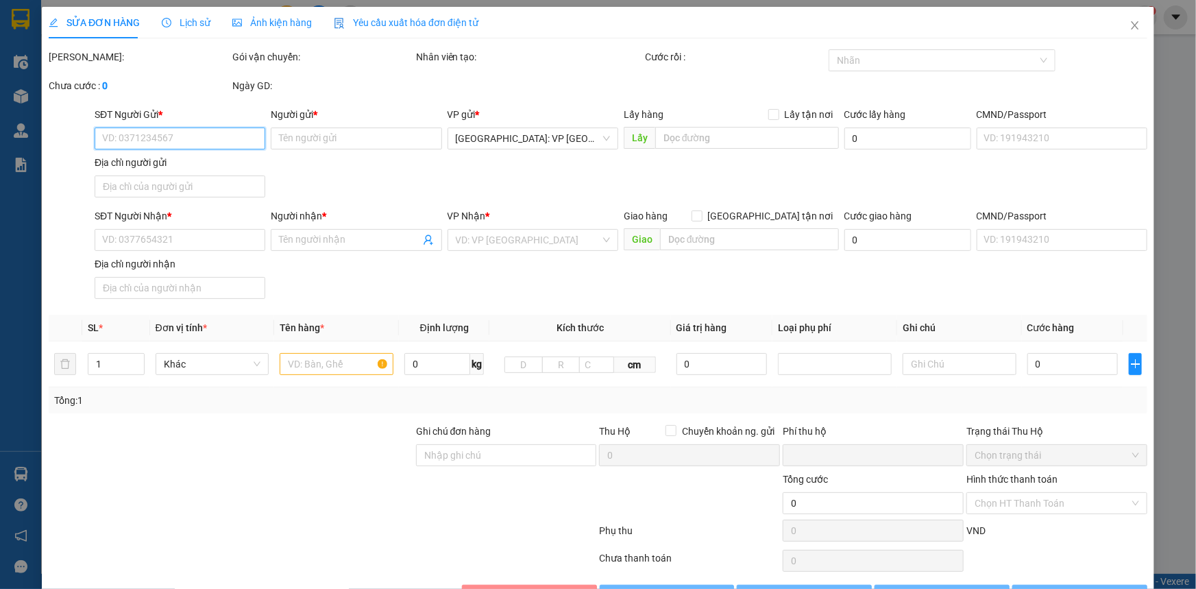
type input "1.000"
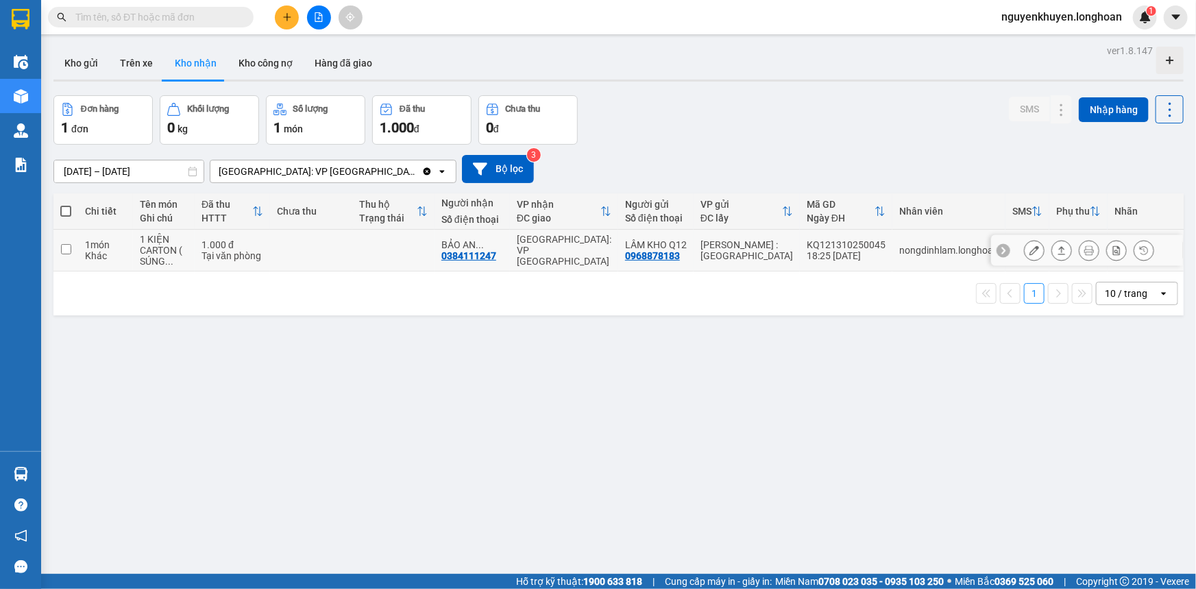
click at [68, 247] on input "checkbox" at bounding box center [66, 249] width 10 height 10
checkbox input "true"
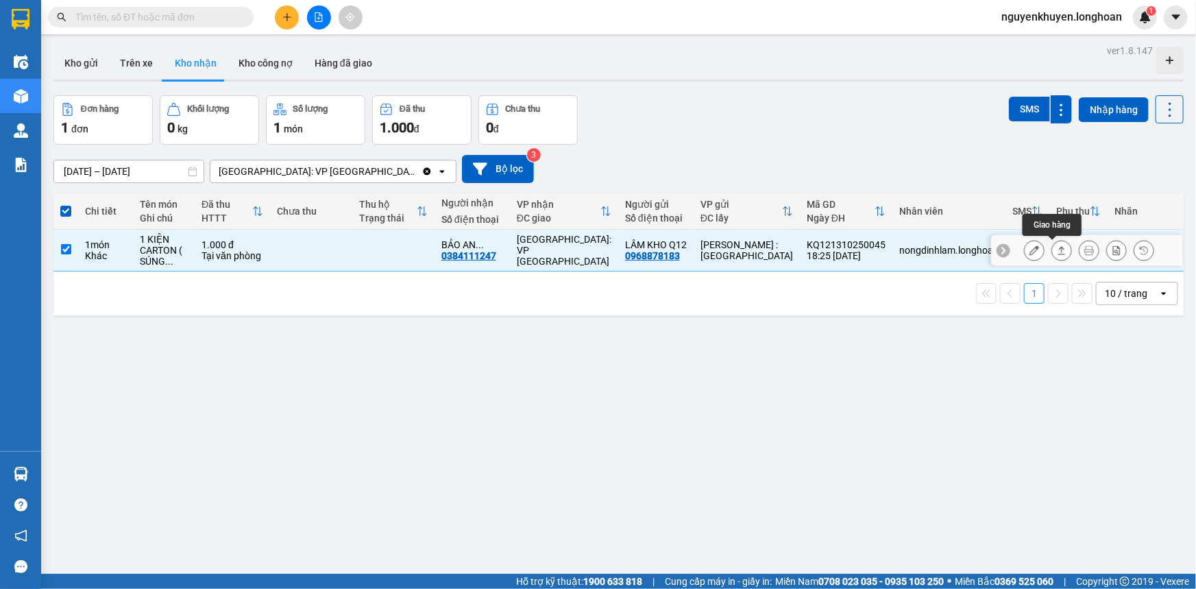
click at [1057, 251] on icon at bounding box center [1062, 250] width 10 height 10
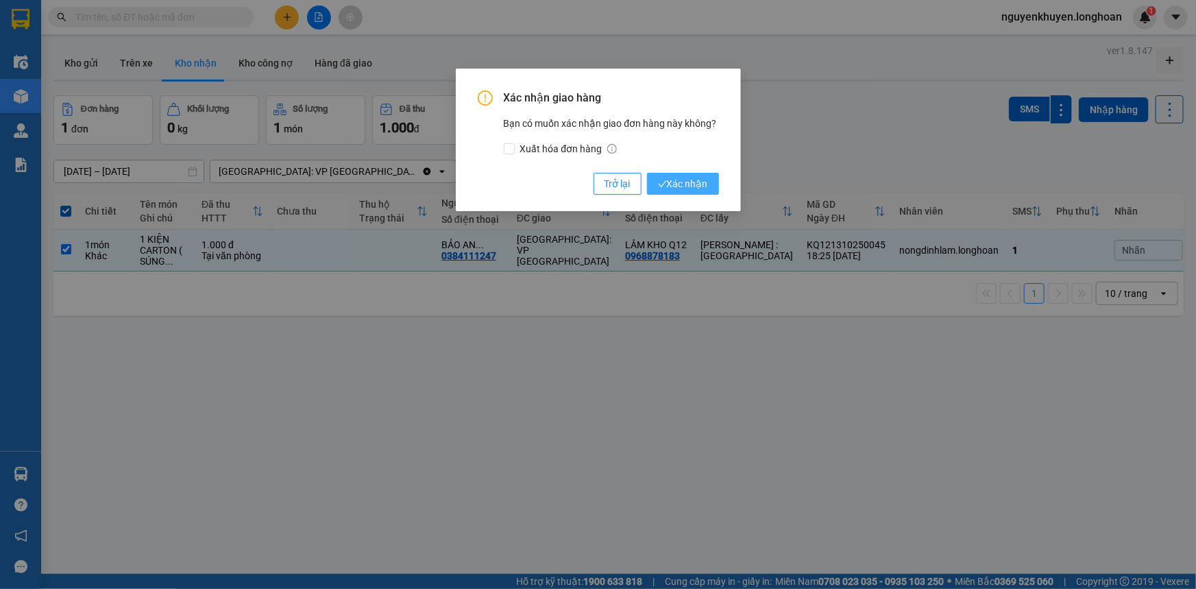
click at [699, 184] on span "Xác nhận" at bounding box center [683, 183] width 50 height 15
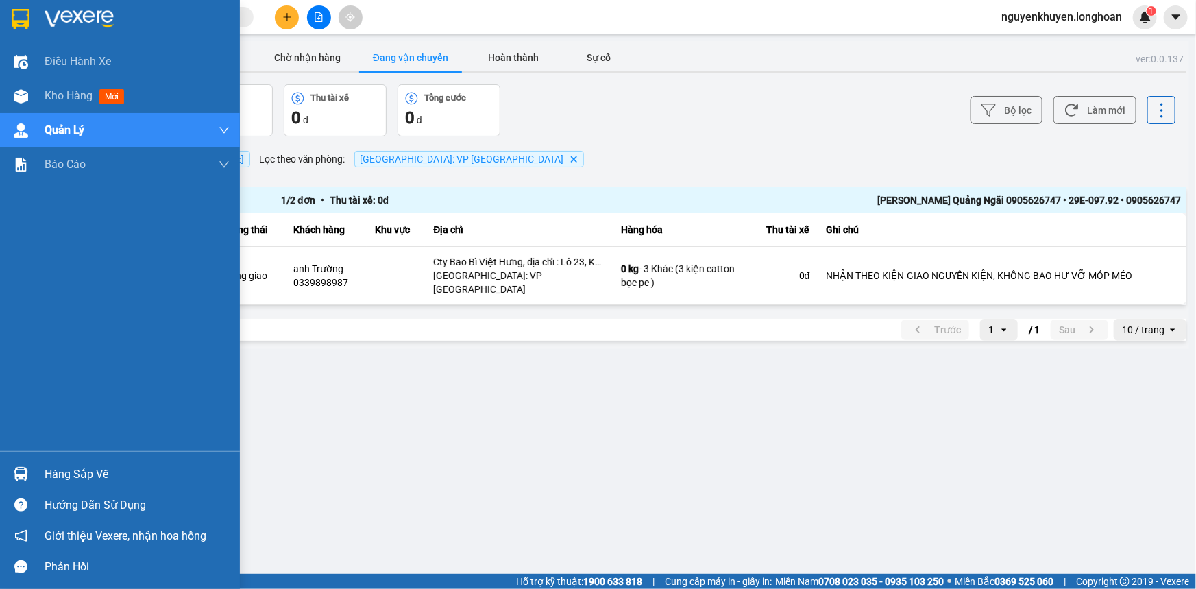
click at [71, 475] on div "Hàng sắp về" at bounding box center [137, 474] width 185 height 21
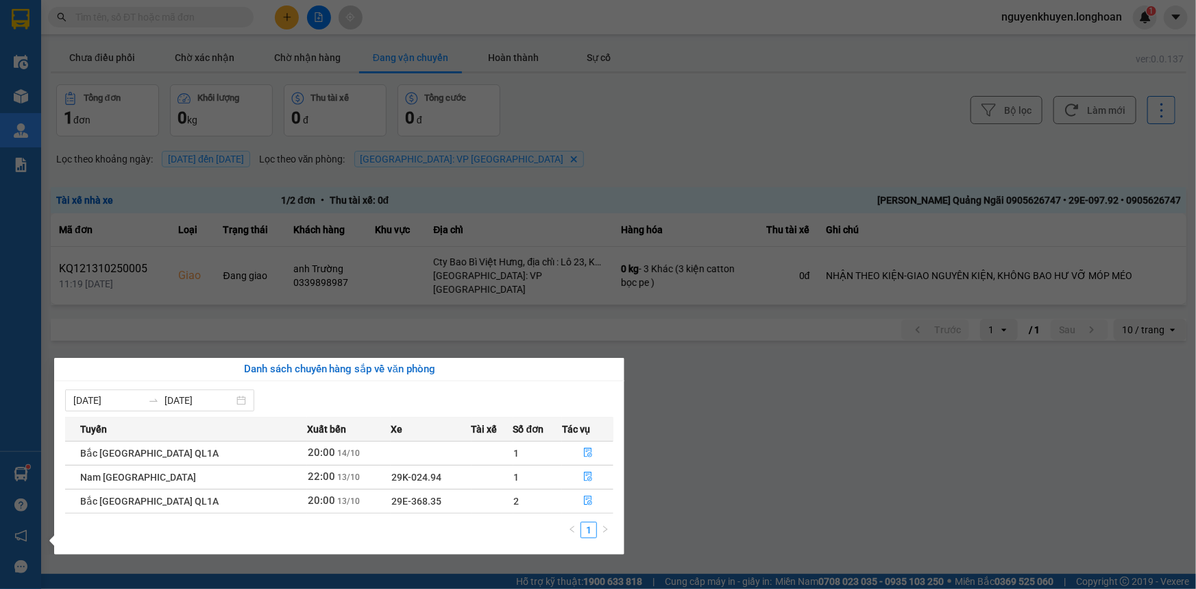
drag, startPoint x: 966, startPoint y: 445, endPoint x: 852, endPoint y: 442, distance: 113.1
click at [964, 445] on section "Kết quả tìm kiếm ( 0 ) Bộ lọc No Data nguyenkhuyen.longhoan 1 Điều hành xe Kho …" at bounding box center [598, 294] width 1196 height 589
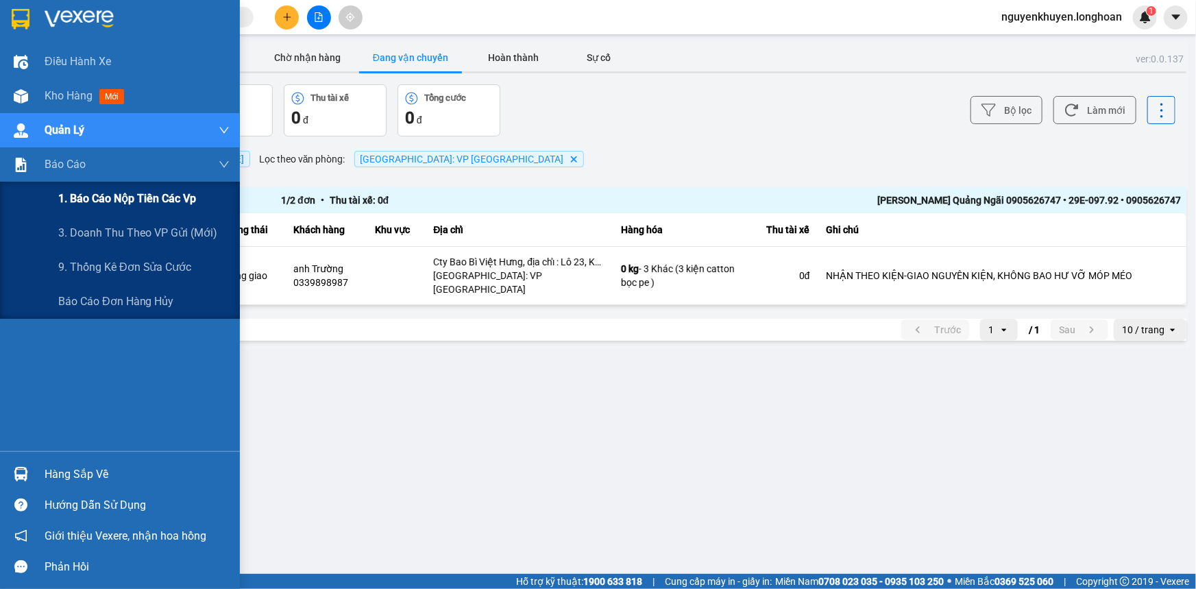
click at [104, 203] on span "1. Báo cáo nộp tiền các vp" at bounding box center [127, 198] width 138 height 17
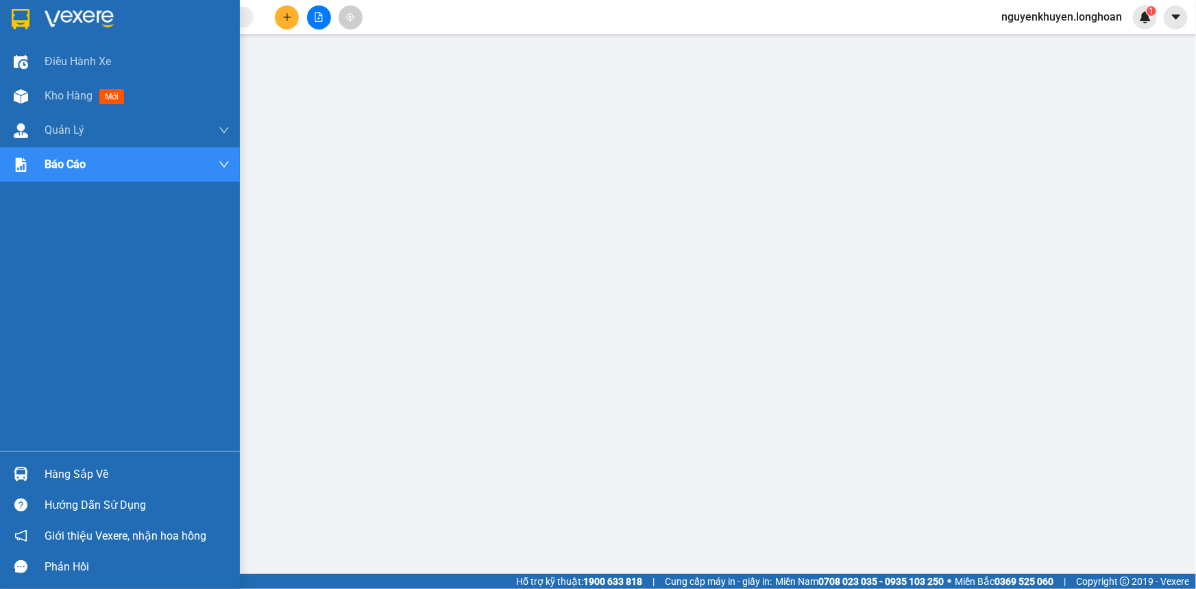
click at [23, 21] on img at bounding box center [21, 19] width 18 height 21
